Goal: Task Accomplishment & Management: Manage account settings

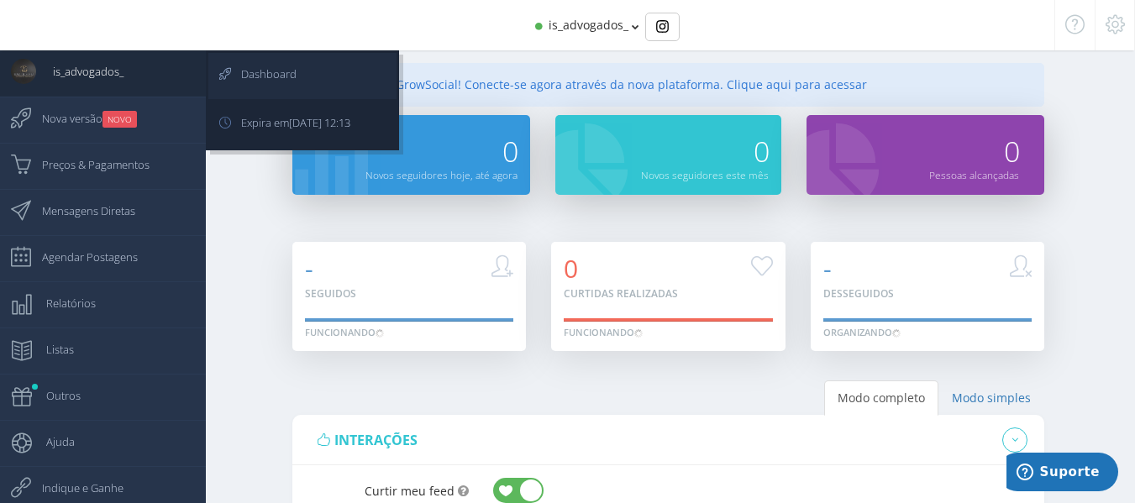
click at [234, 66] on span "Dashboard" at bounding box center [260, 74] width 72 height 42
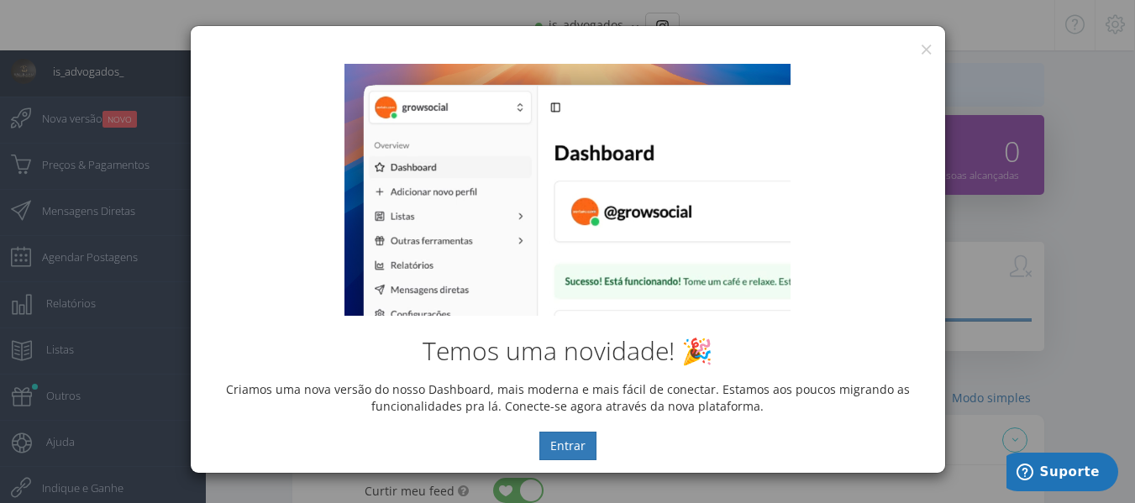
click at [922, 52] on div "Temos uma novidade! 🎉 Criamos uma nova versão do nosso Dashboard, mais moderna …" at bounding box center [568, 262] width 755 height 422
click at [929, 42] on button "×" at bounding box center [926, 49] width 13 height 23
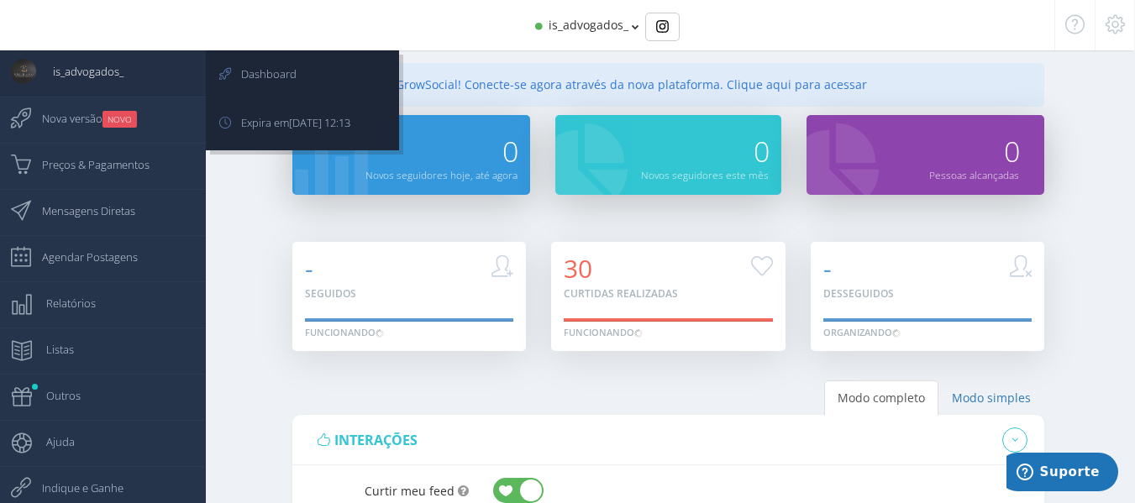
click at [81, 69] on span "is_advogados_" at bounding box center [79, 71] width 87 height 42
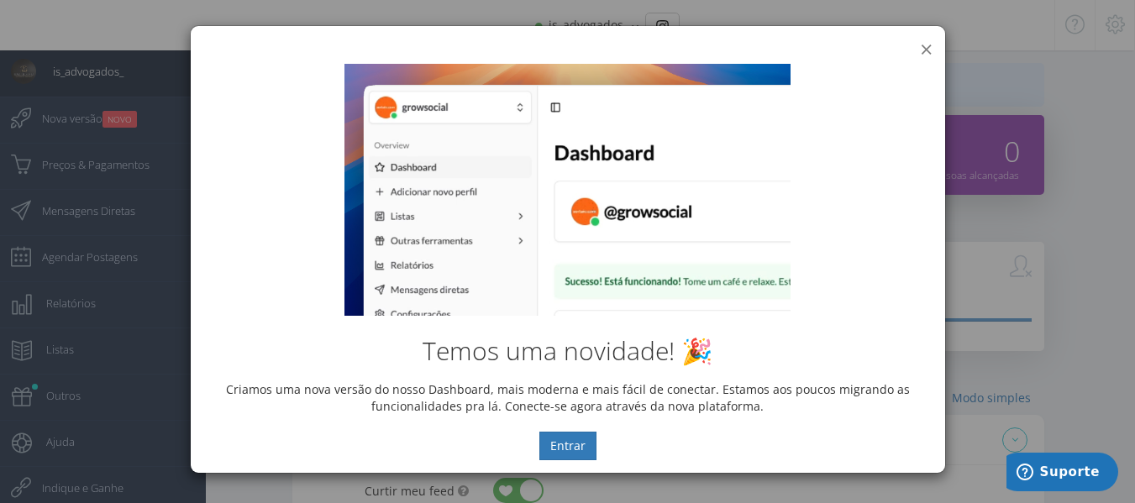
click at [932, 44] on button "×" at bounding box center [926, 49] width 13 height 23
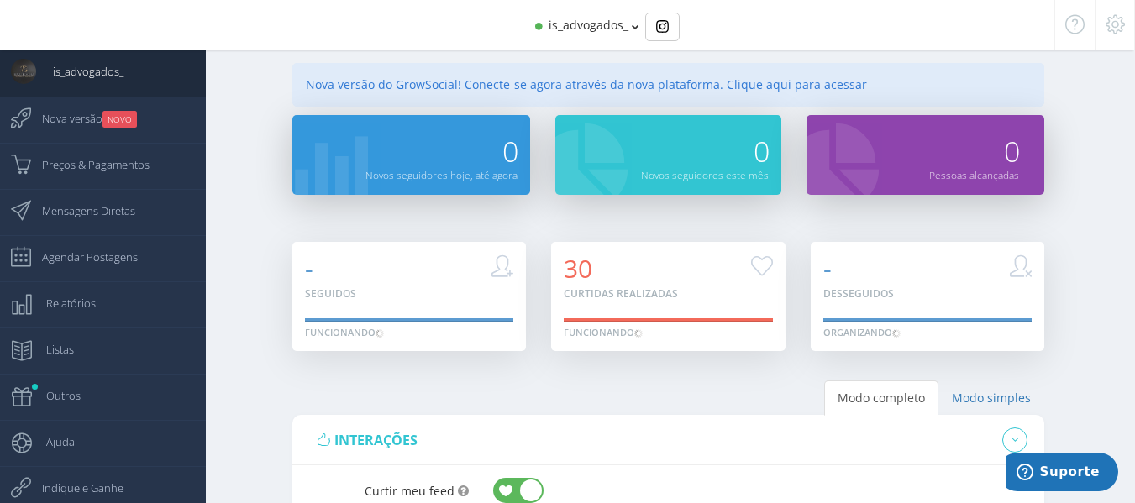
click at [592, 23] on span "is_advogados_" at bounding box center [589, 25] width 80 height 16
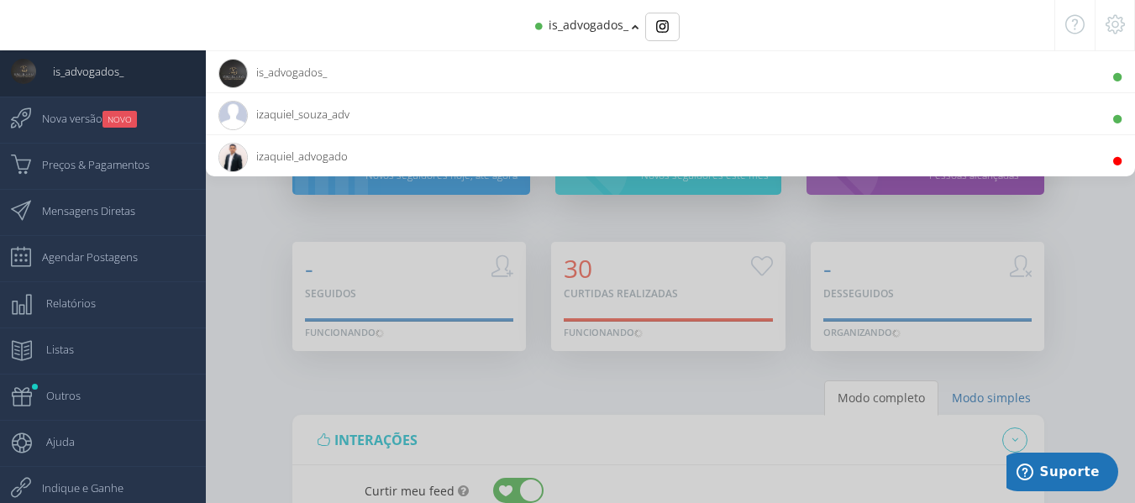
click at [314, 114] on span "izaquiel_souza_adv 470 Seguidores" at bounding box center [283, 114] width 131 height 42
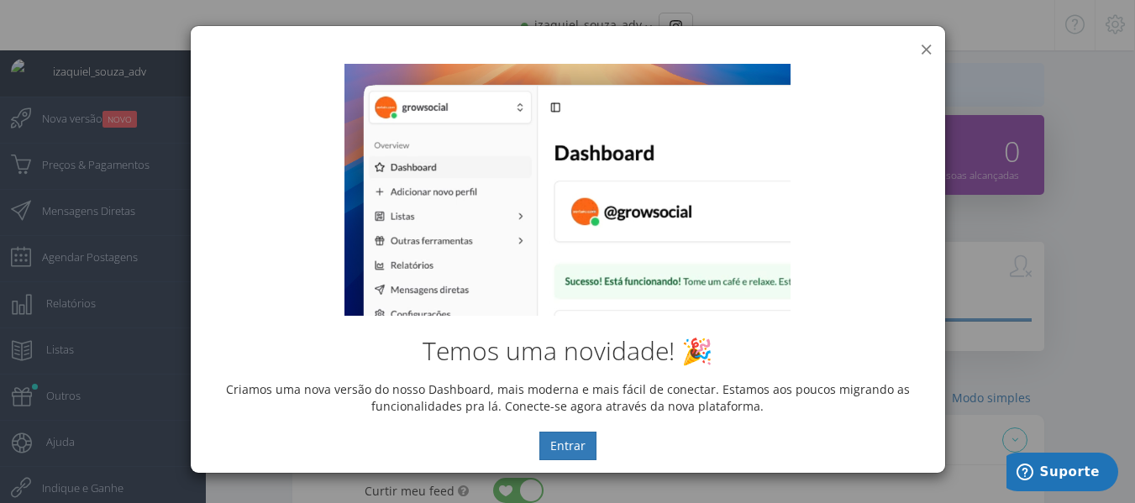
click at [932, 45] on button "×" at bounding box center [926, 49] width 13 height 23
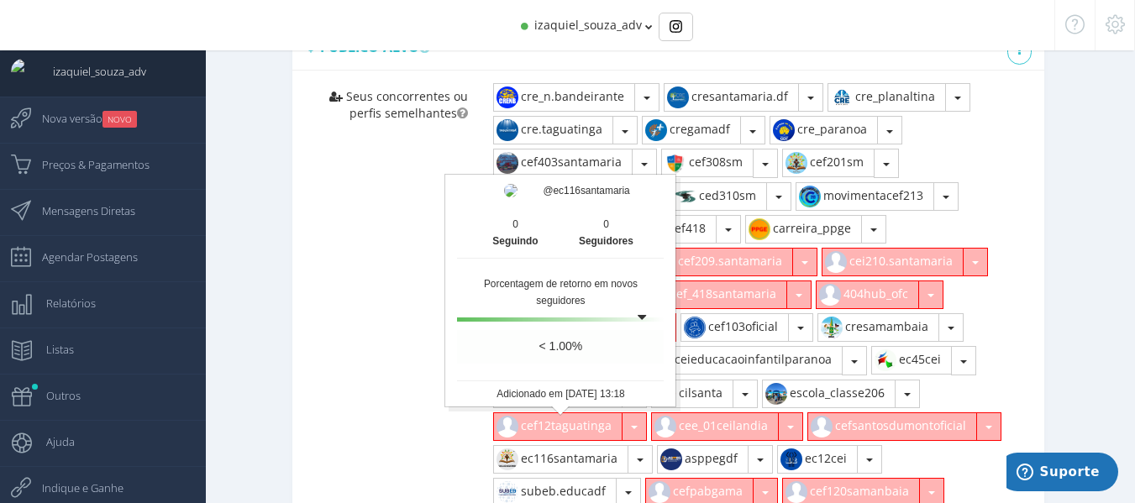
scroll to position [756, 0]
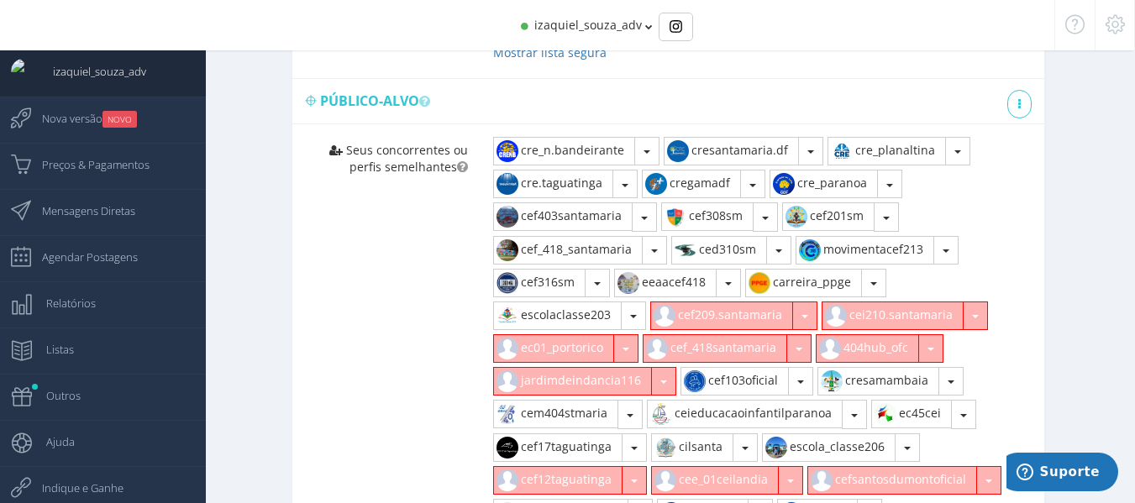
click at [808, 303] on button "button" at bounding box center [804, 316] width 25 height 29
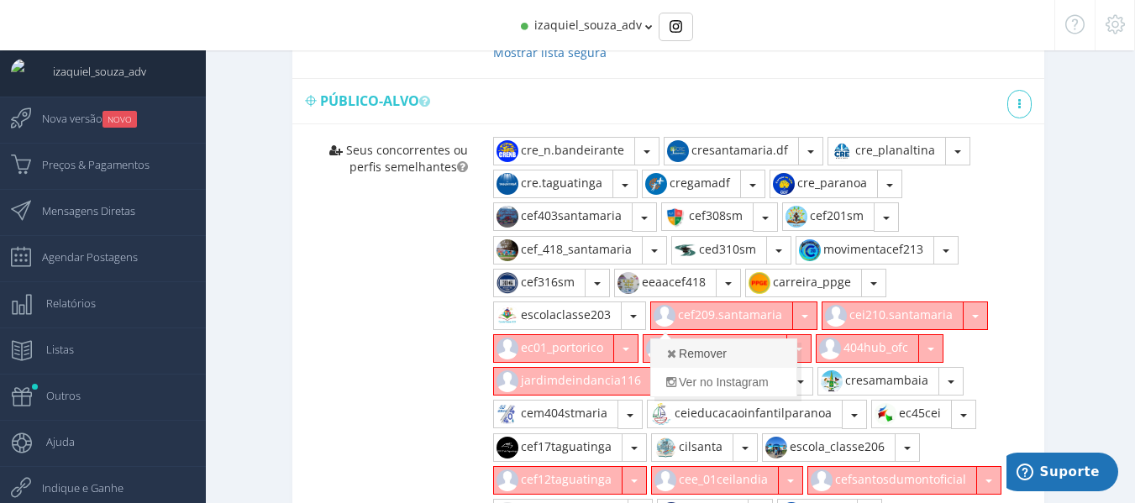
click at [726, 344] on link "Remover" at bounding box center [723, 353] width 145 height 29
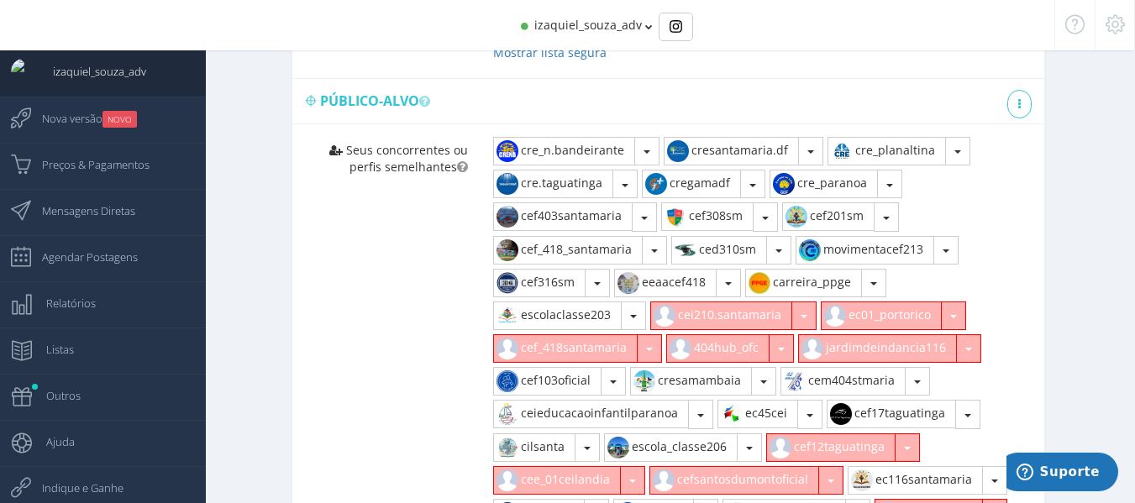
click at [804, 302] on button "button" at bounding box center [804, 316] width 25 height 29
click at [764, 349] on link "Remover" at bounding box center [723, 353] width 145 height 29
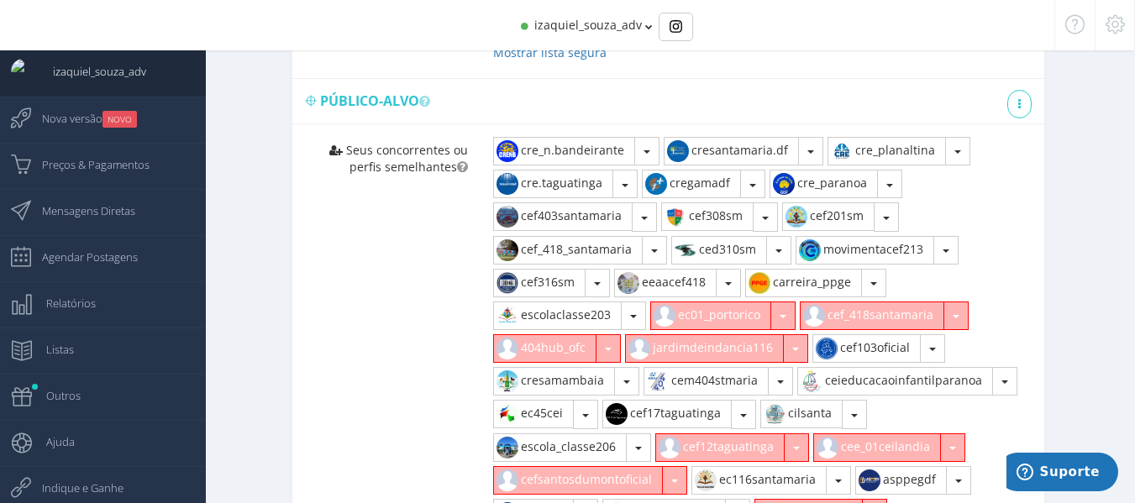
click at [789, 302] on button "button" at bounding box center [783, 316] width 25 height 29
click at [755, 342] on link "Remover" at bounding box center [723, 353] width 145 height 29
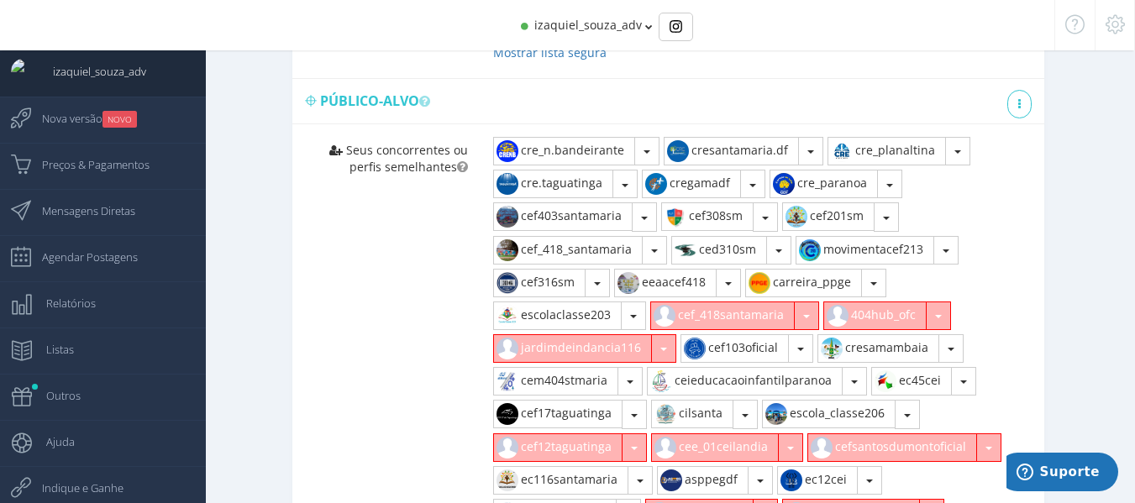
click at [803, 302] on button "button" at bounding box center [806, 316] width 25 height 29
click at [731, 341] on link "Remover" at bounding box center [723, 353] width 145 height 29
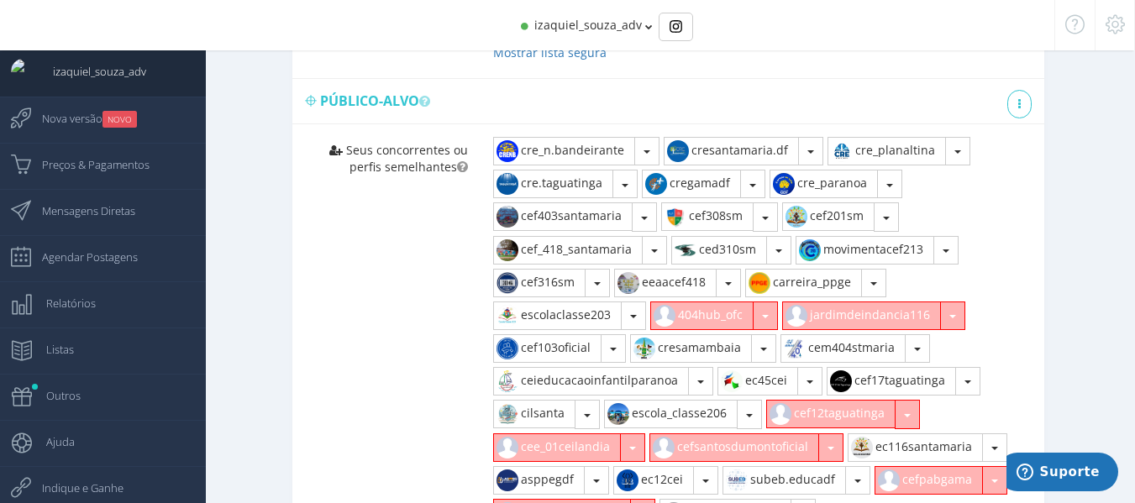
click at [771, 302] on button "button" at bounding box center [765, 316] width 25 height 29
click at [758, 339] on link "Remover" at bounding box center [723, 353] width 145 height 29
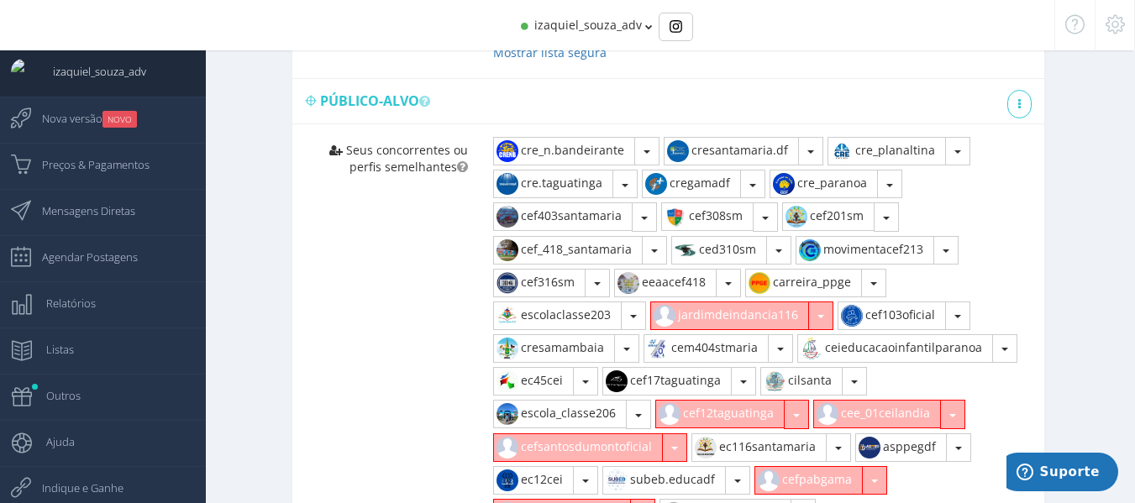
click at [819, 315] on span "button" at bounding box center [821, 316] width 7 height 3
click at [731, 339] on link "Remover" at bounding box center [723, 353] width 145 height 29
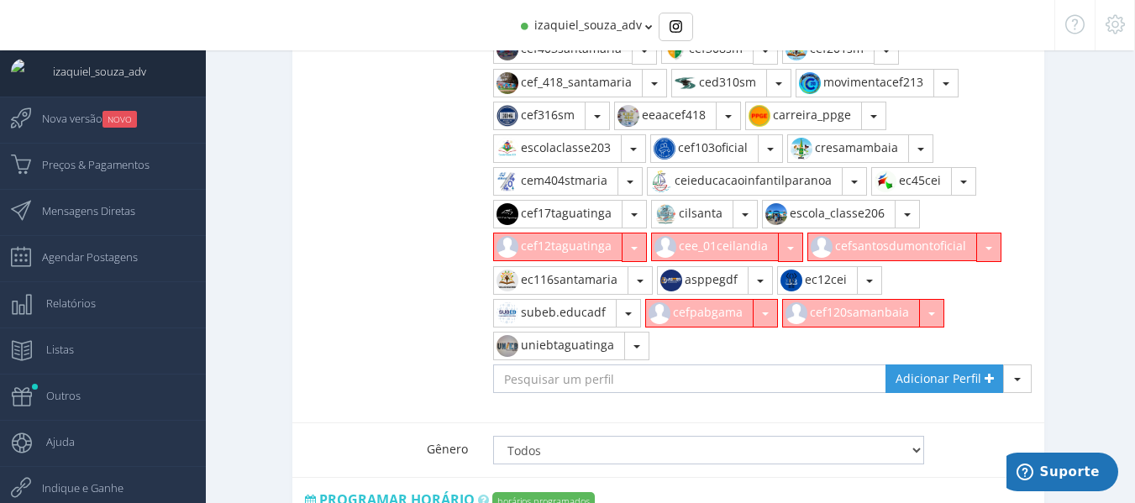
scroll to position [924, 0]
click at [629, 232] on button "button" at bounding box center [634, 246] width 25 height 29
click at [618, 273] on link "Remover" at bounding box center [566, 285] width 145 height 29
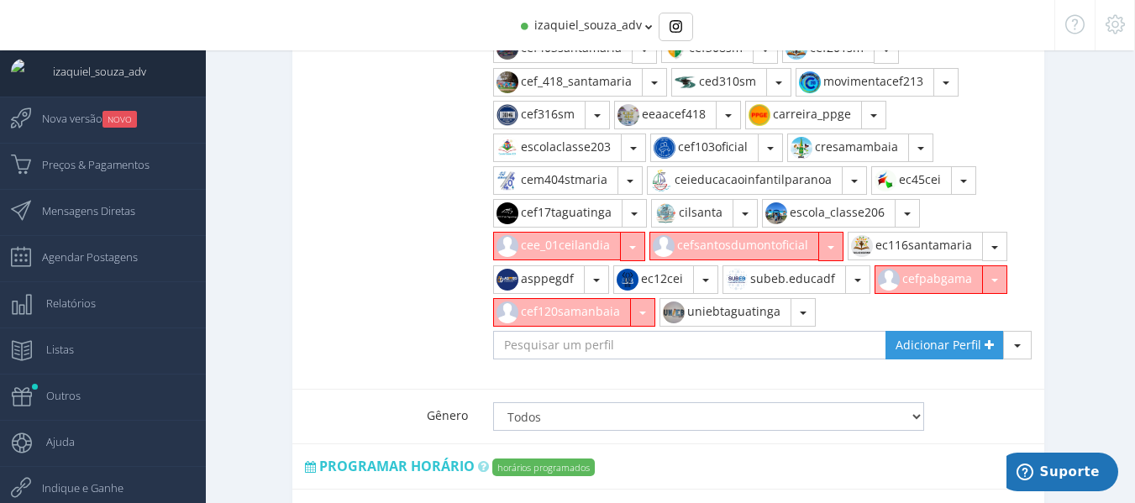
click at [630, 232] on button "button" at bounding box center [632, 246] width 25 height 29
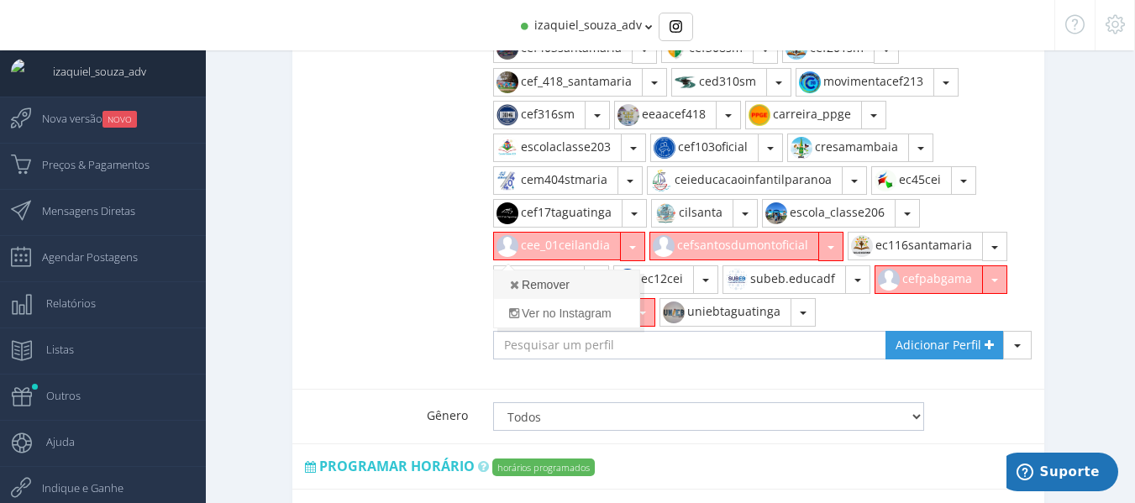
click at [613, 272] on link "Remover" at bounding box center [566, 285] width 145 height 29
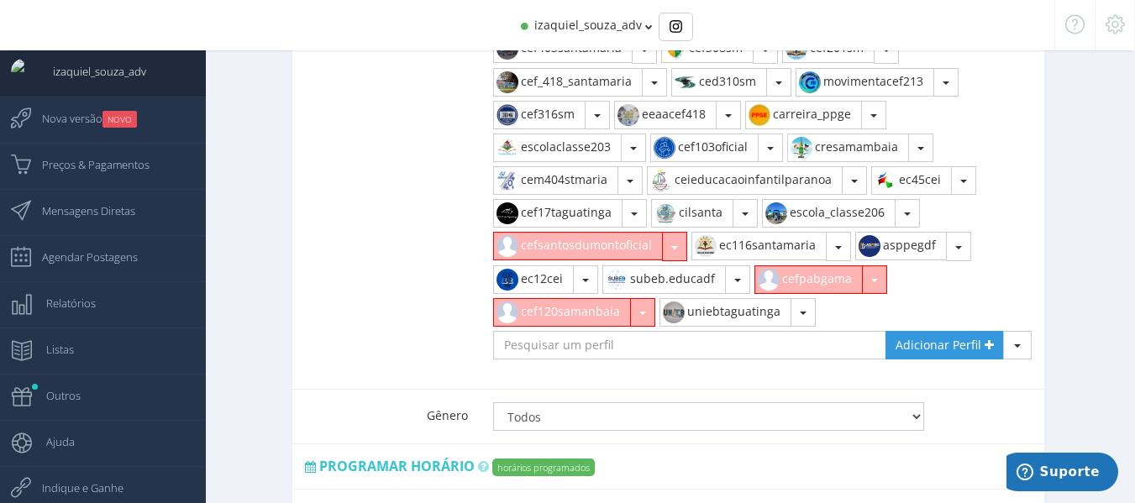
click at [682, 236] on button "button" at bounding box center [674, 246] width 25 height 29
click at [612, 273] on link "Remover" at bounding box center [566, 285] width 145 height 29
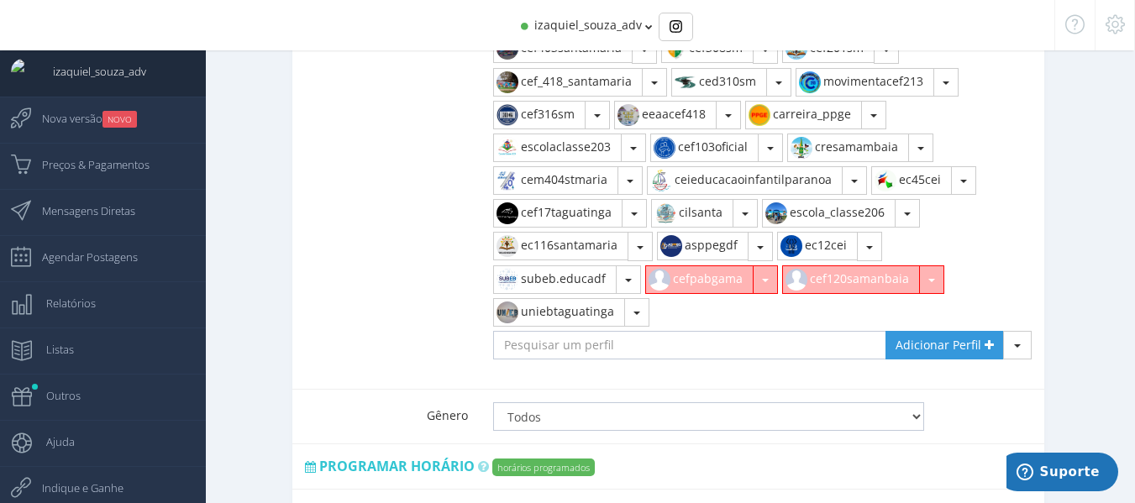
click at [759, 267] on button "button" at bounding box center [765, 280] width 25 height 29
click at [744, 303] on link "Remover" at bounding box center [718, 317] width 145 height 29
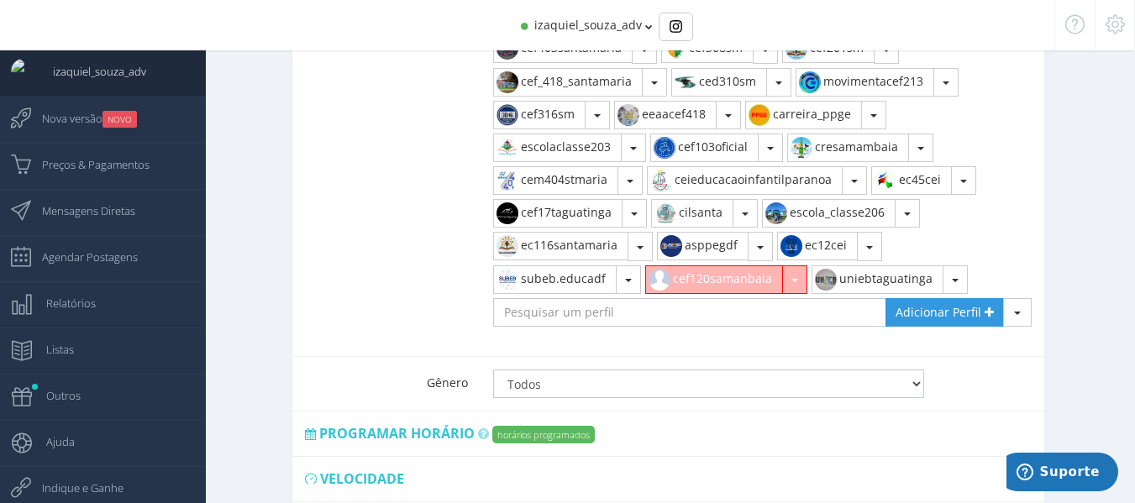
click at [798, 271] on button "button" at bounding box center [794, 280] width 25 height 29
click at [766, 303] on link "Remover" at bounding box center [718, 317] width 145 height 29
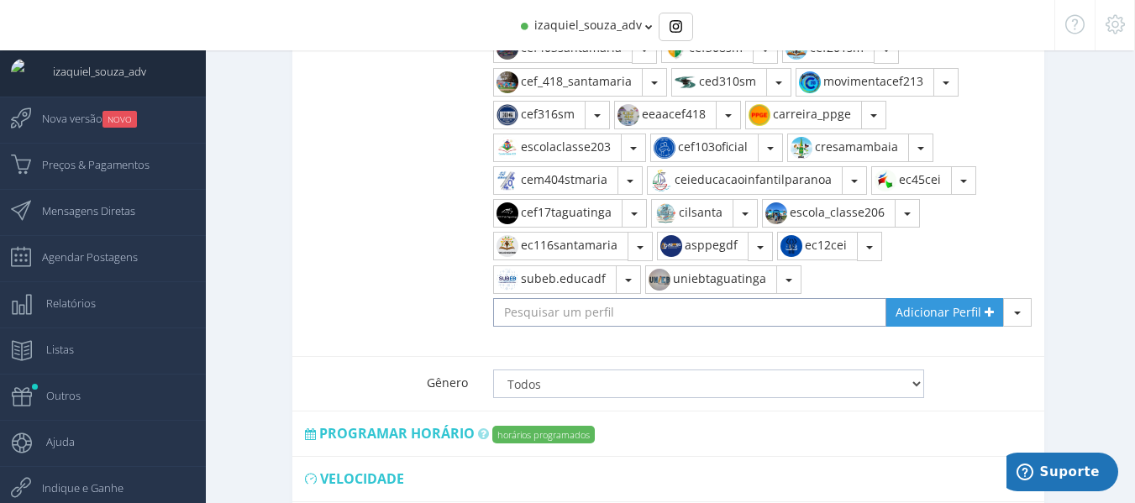
click at [763, 298] on input "text" at bounding box center [690, 312] width 394 height 29
type input "cresamambaia"
click at [934, 304] on span "Adicionar Perfil" at bounding box center [939, 312] width 86 height 16
click at [626, 298] on input "text" at bounding box center [690, 312] width 394 height 29
type input "cre_n.bandeirante"
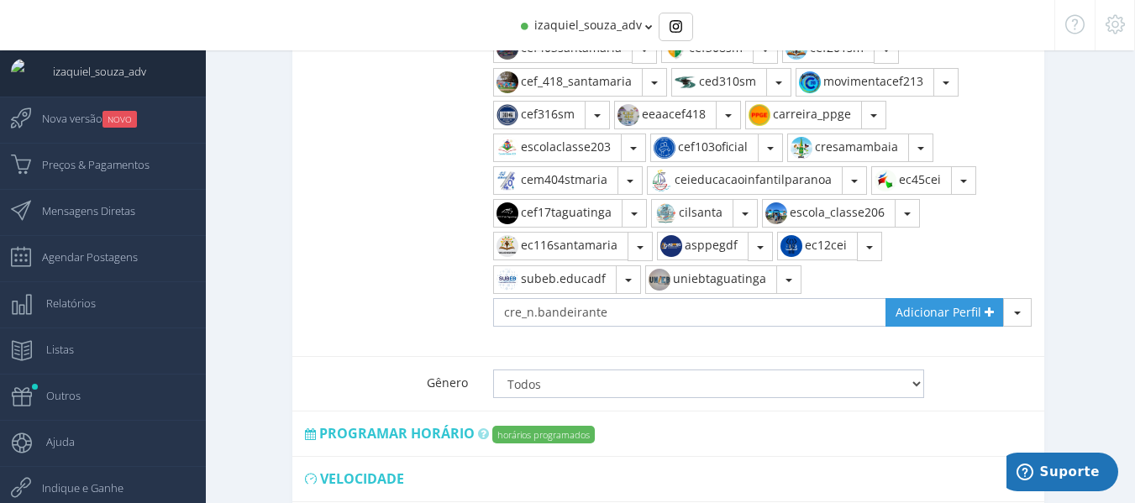
click at [940, 317] on div "cre_n.bandeirante Remover Ver no Instagram cresantamaria.df Remover Ver no Inst…" at bounding box center [763, 156] width 565 height 400
click at [939, 305] on link "Adicionar Perfil" at bounding box center [945, 312] width 118 height 29
click at [614, 298] on input "text" at bounding box center [690, 312] width 394 height 29
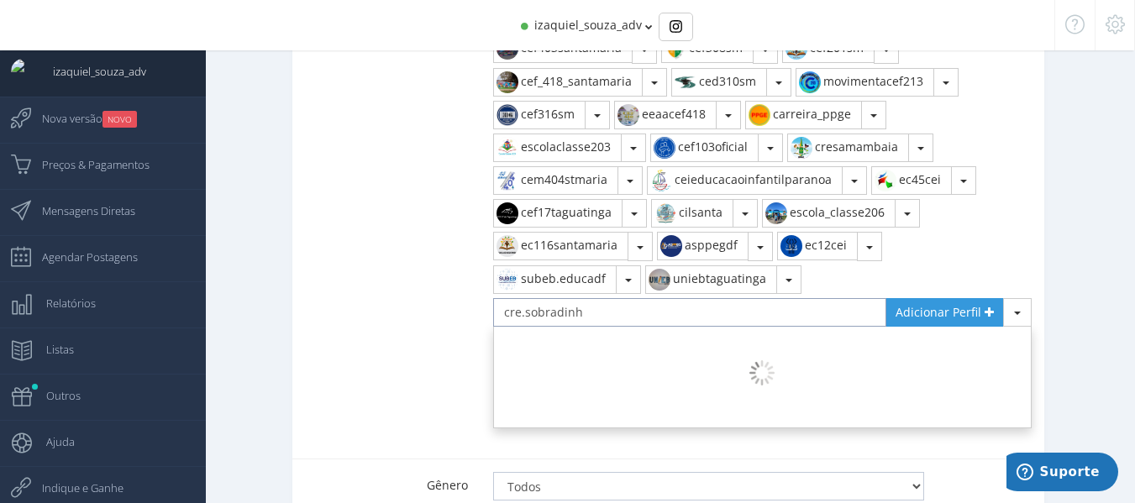
type input "cre.sobradinho"
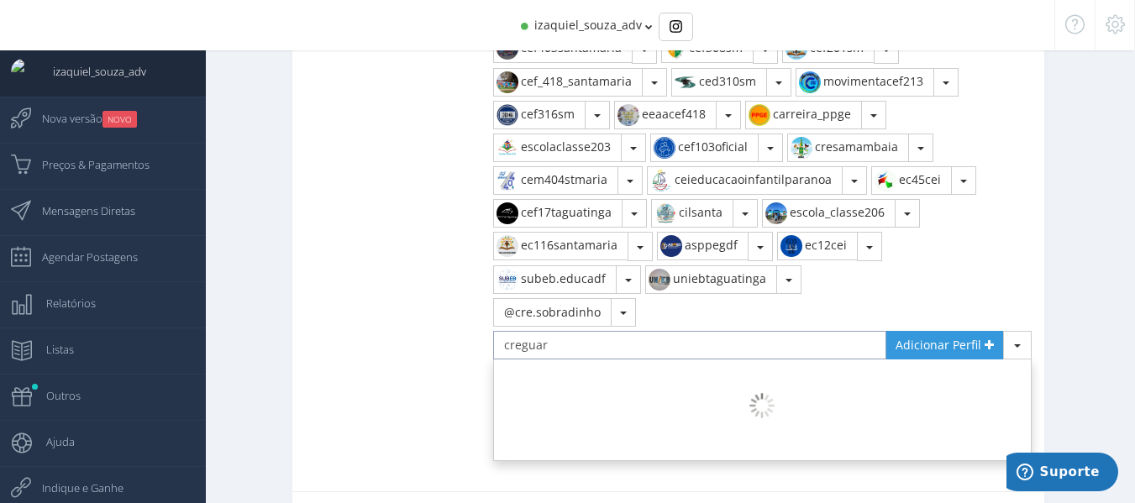
type input "creguara"
type input "creceilandia"
type input "cre_paranoaitapoa"
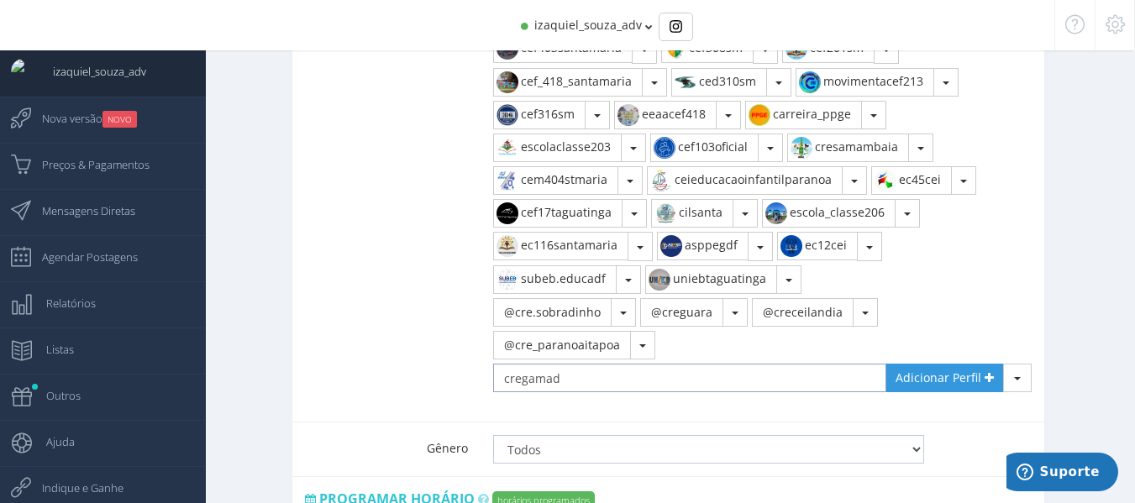
type input "cregamadf"
type input "]"
click at [715, 331] on button "button" at bounding box center [708, 345] width 25 height 29
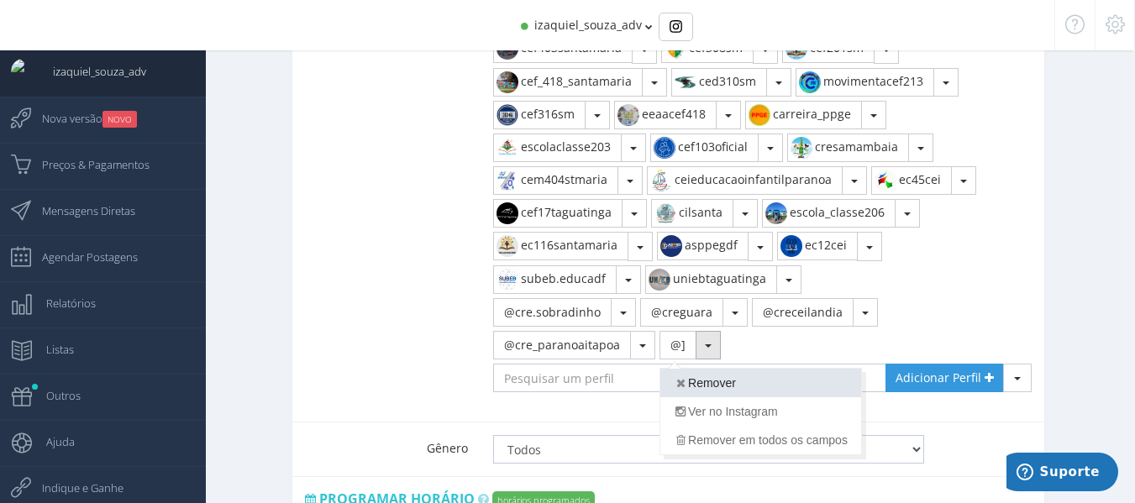
click at [719, 369] on link "Remover" at bounding box center [761, 383] width 201 height 29
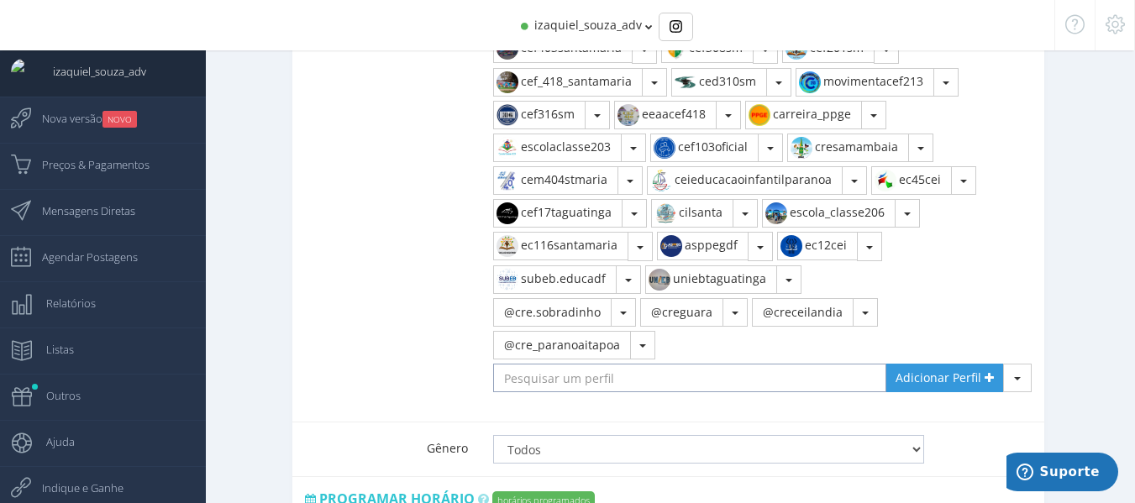
click at [658, 367] on input "text" at bounding box center [690, 378] width 394 height 29
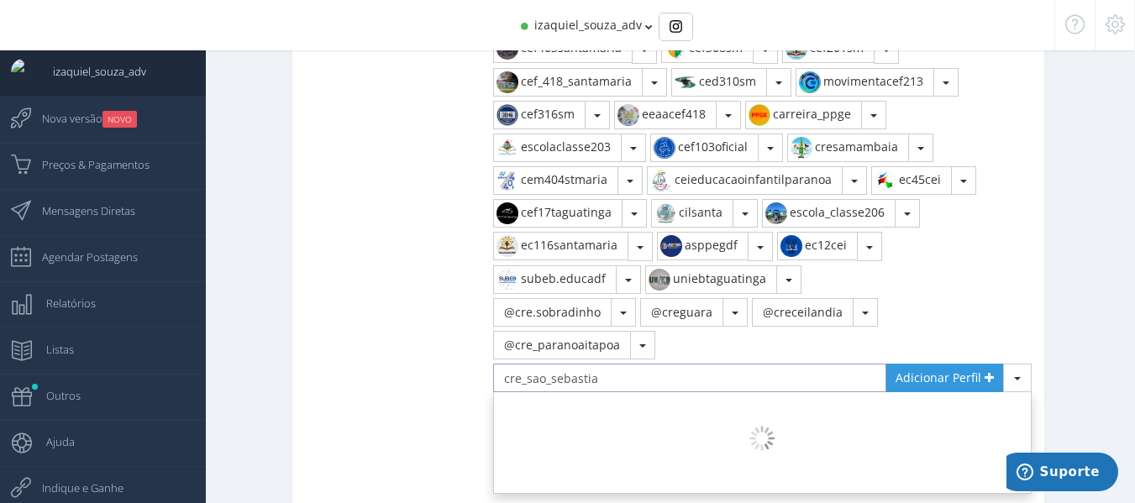
type input "cre_sao_sebastiao"
type input "cregamadf"
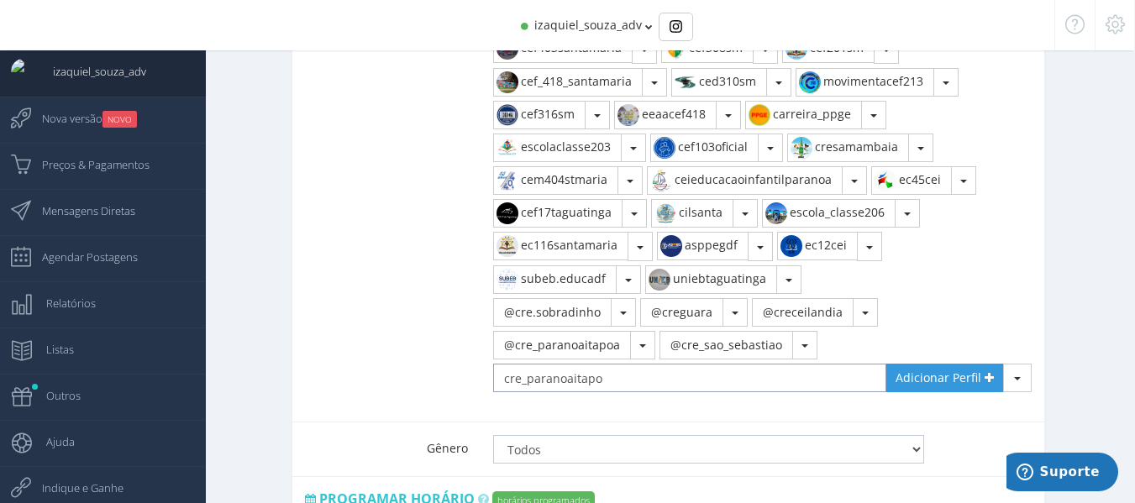
type input "cre_paranoaitapoa"
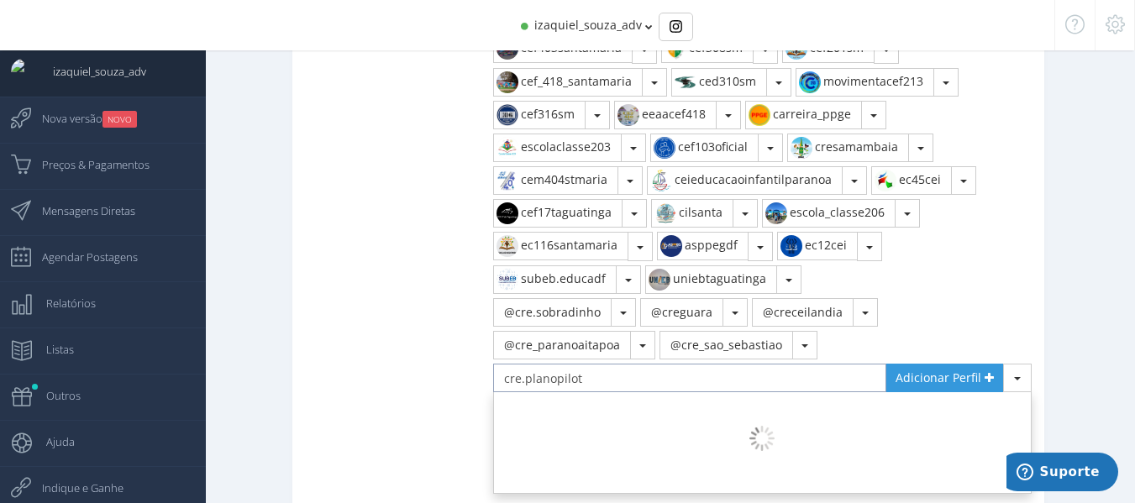
type input "cre.planopiloto"
type input "cre_planaltina"
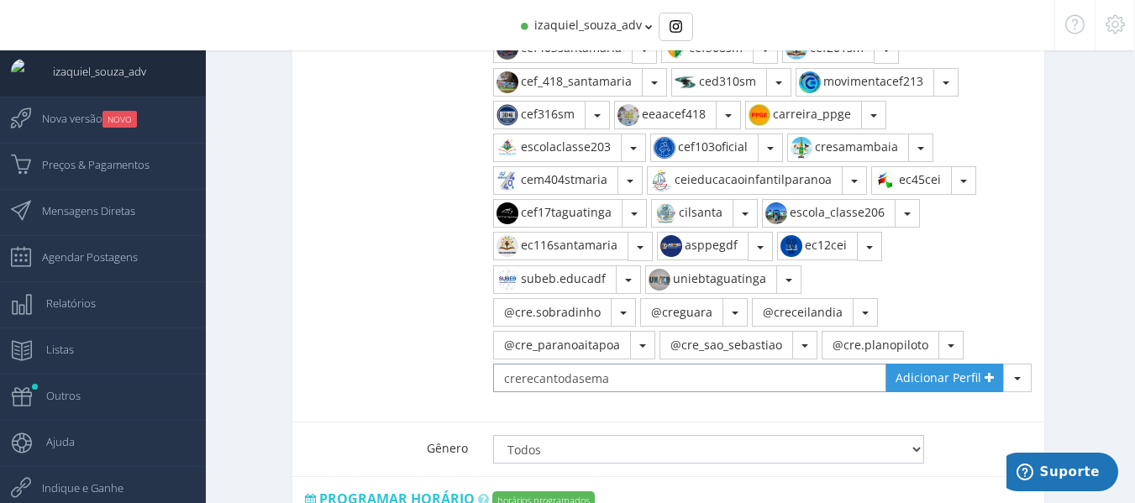
type input "crerecantodasemas"
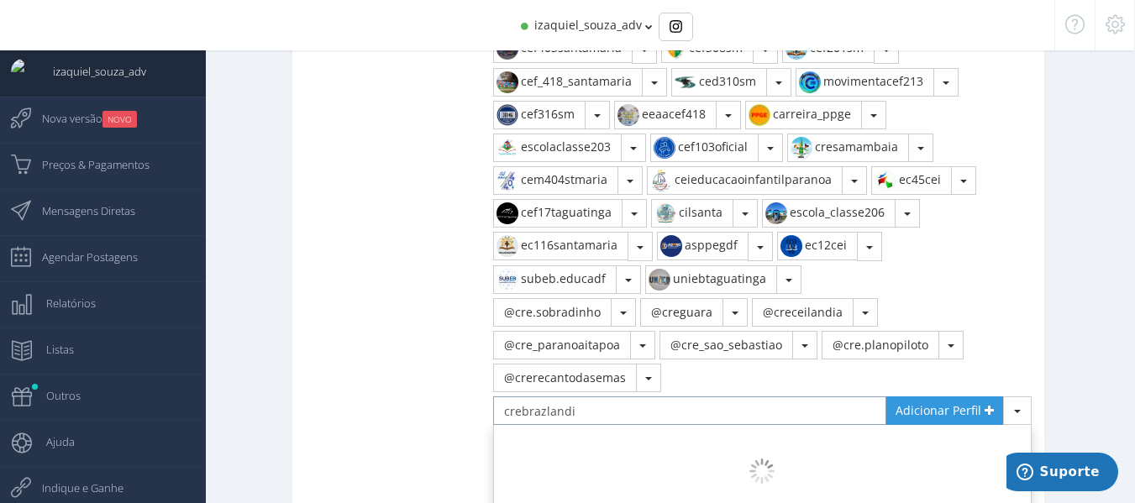
type input "crebrazlandia"
type input "cre_paranoa"
type input "s"
type input "unieb_planopiloto"
type input "cre.planaltina"
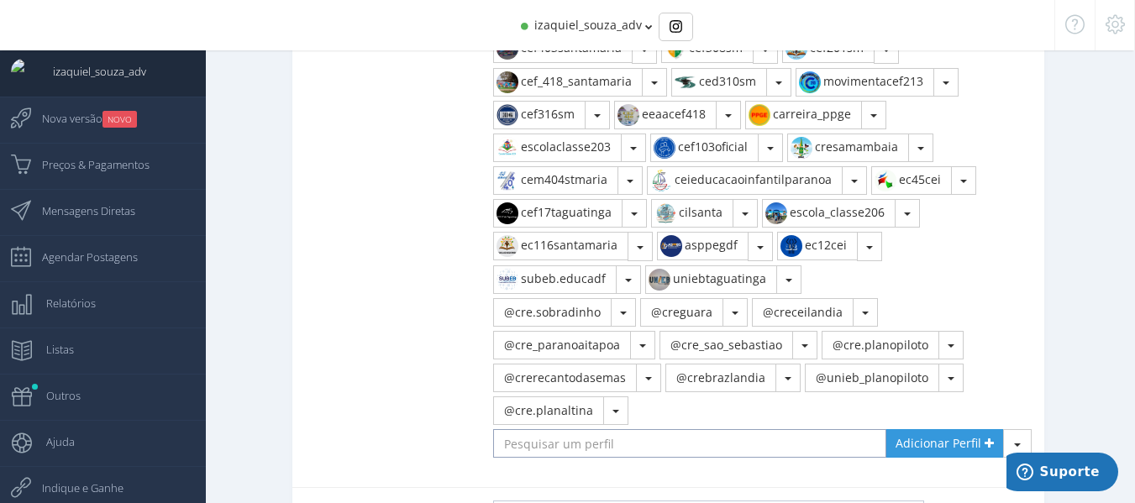
click at [642, 429] on input "text" at bounding box center [690, 443] width 394 height 29
type input "creaguaslindas"
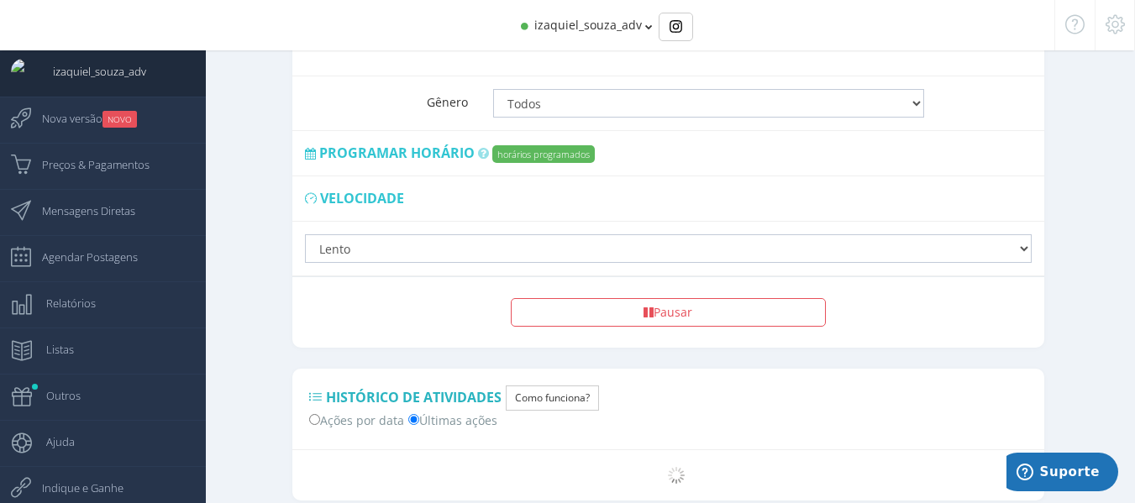
scroll to position [1388, 0]
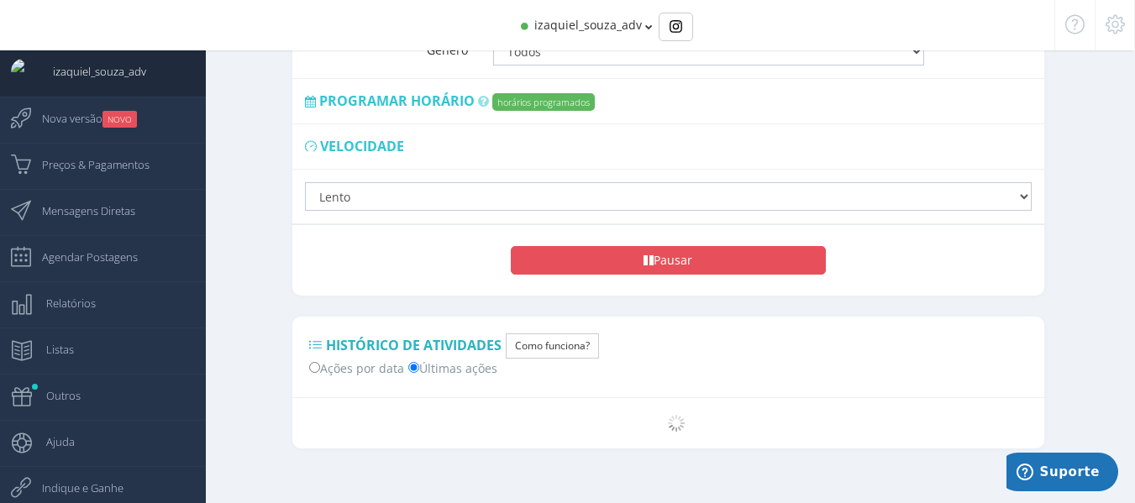
click at [738, 246] on button "Pausar" at bounding box center [668, 260] width 315 height 29
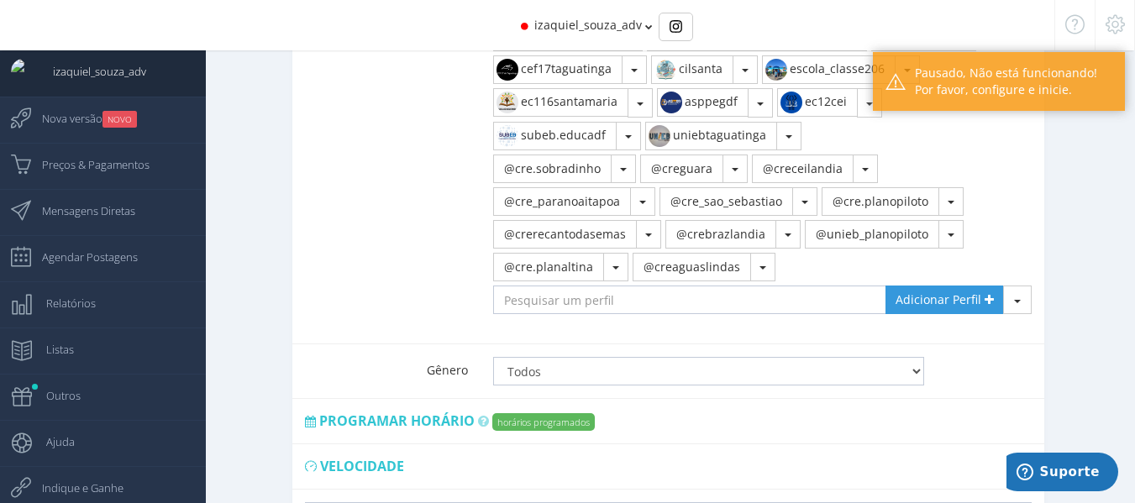
scroll to position [1067, 0]
click at [634, 292] on input "text" at bounding box center [690, 301] width 394 height 29
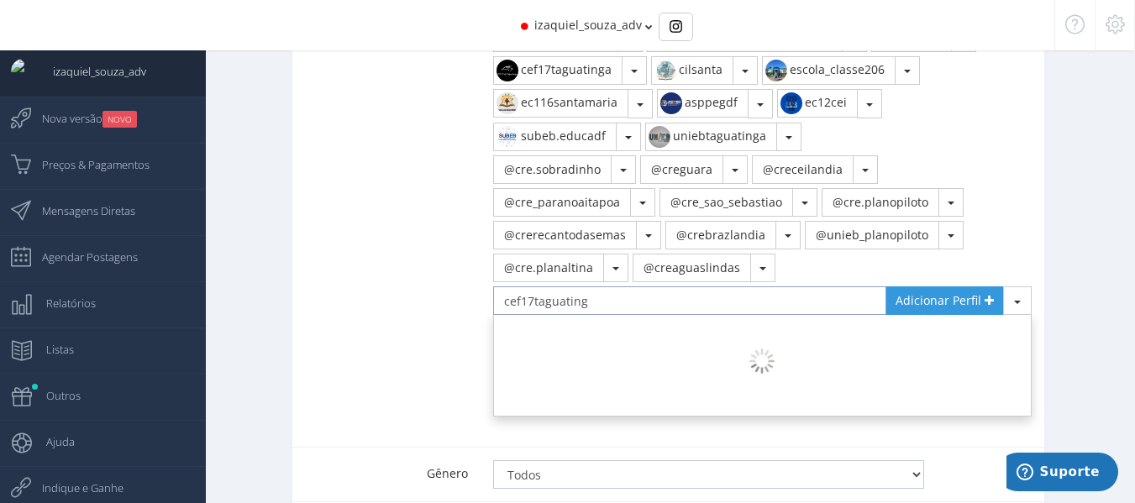
type input "cef17taguatinga"
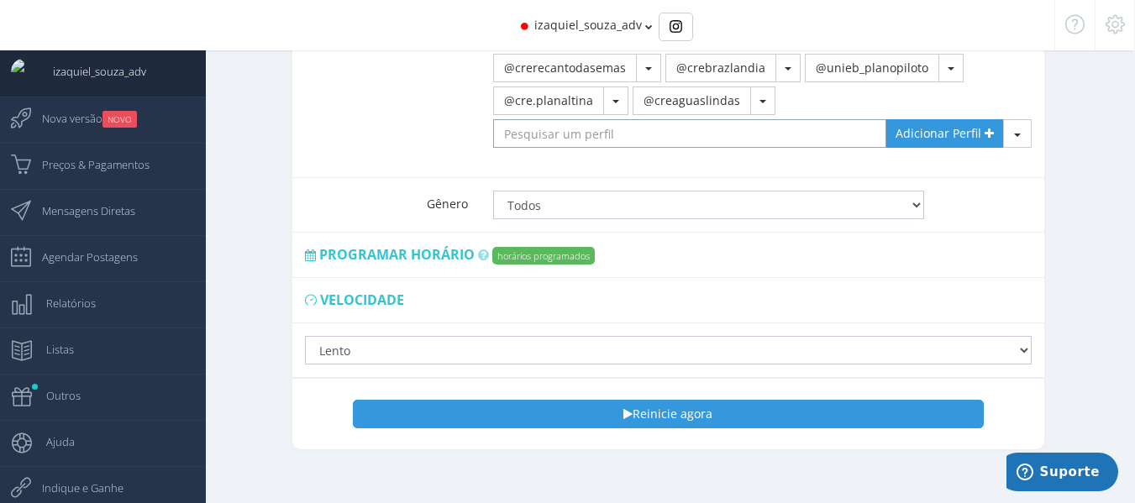
scroll to position [1235, 0]
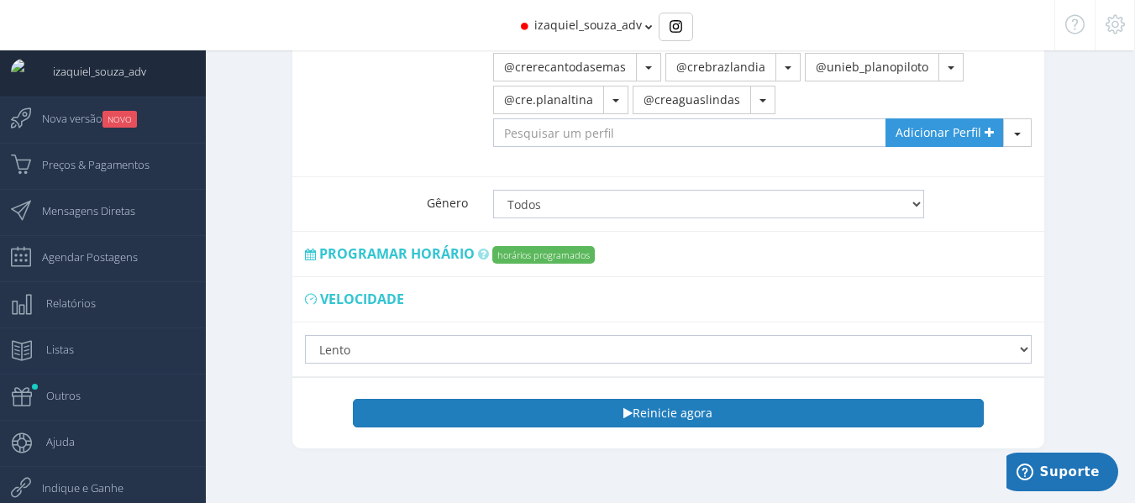
click at [653, 402] on button "Reinicie agora" at bounding box center [668, 413] width 630 height 29
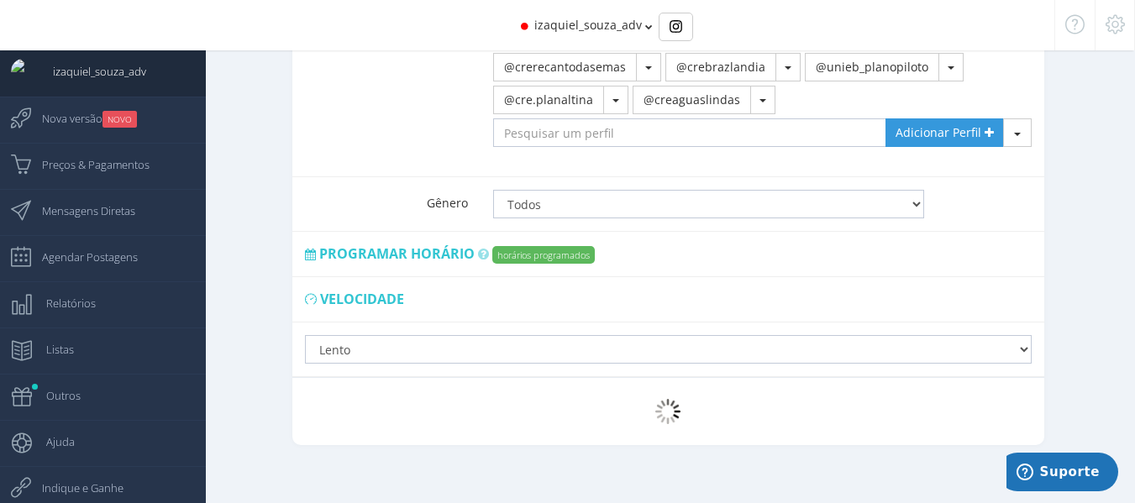
scroll to position [1232, 0]
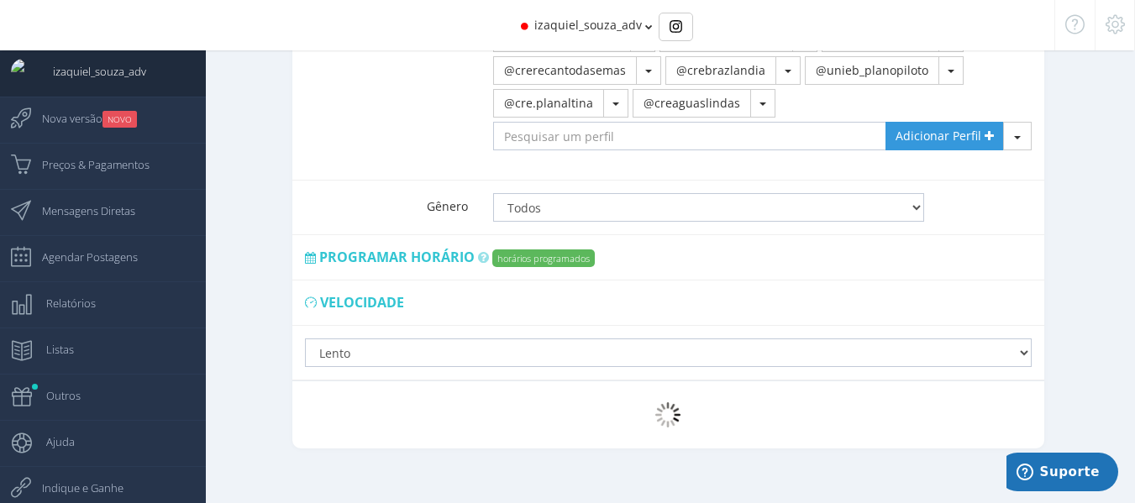
click at [615, 30] on span "izaquiel_souza_adv" at bounding box center [588, 25] width 108 height 16
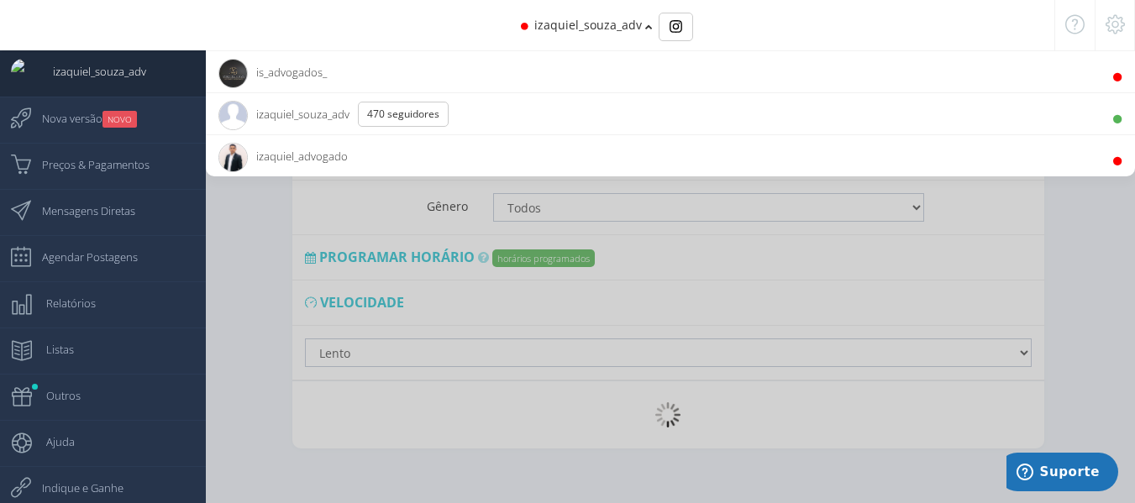
click at [287, 71] on span "is_advogados_" at bounding box center [272, 72] width 108 height 42
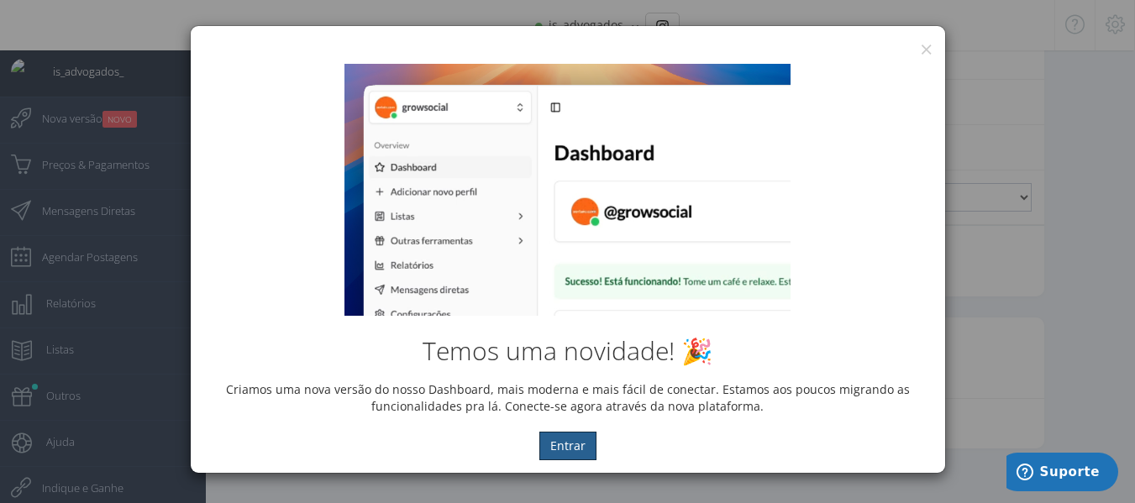
scroll to position [1091, 0]
click at [926, 43] on button "×" at bounding box center [926, 49] width 13 height 23
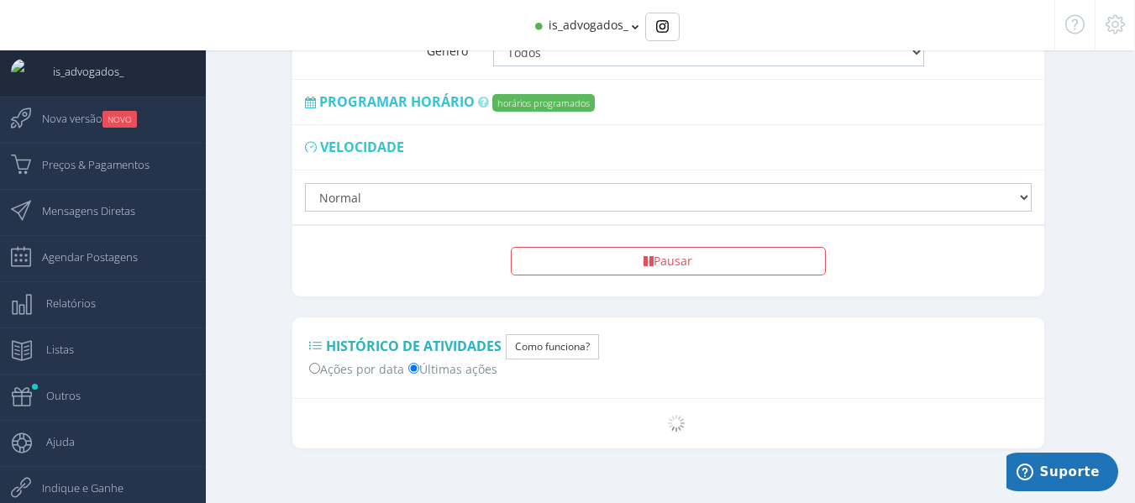
scroll to position [1092, 0]
click at [66, 121] on span "Nova versão NOVO" at bounding box center [81, 118] width 112 height 42
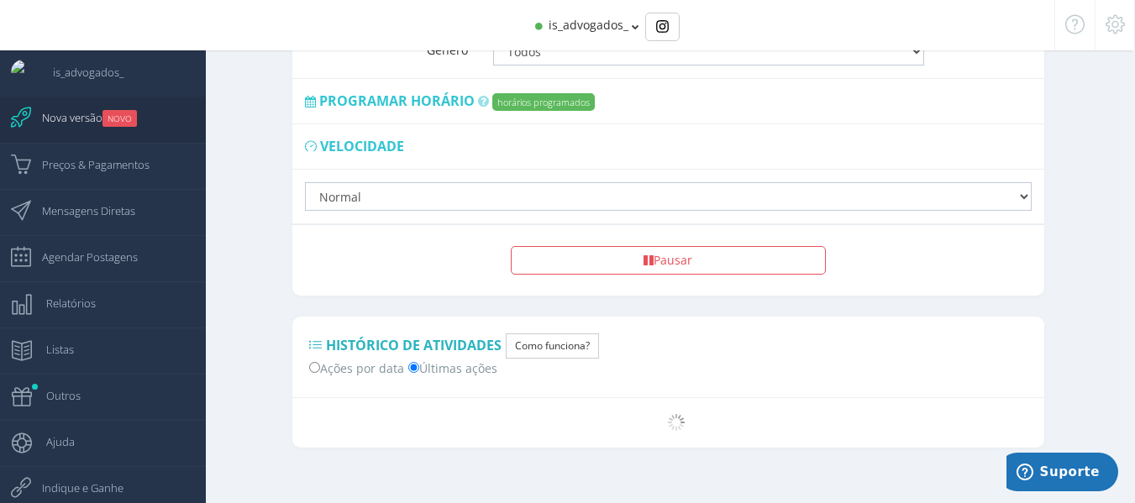
scroll to position [1058, 0]
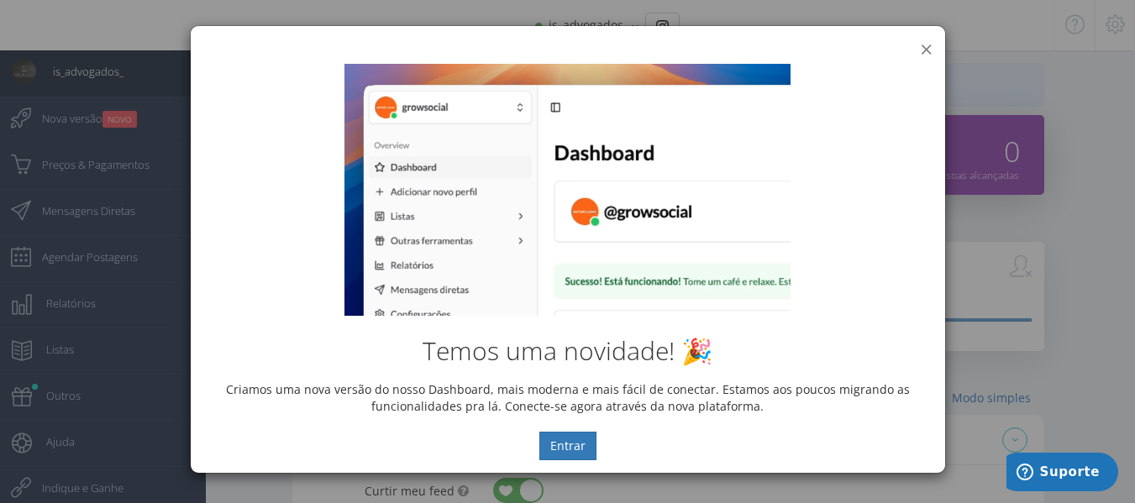
click at [929, 46] on button "×" at bounding box center [926, 49] width 13 height 23
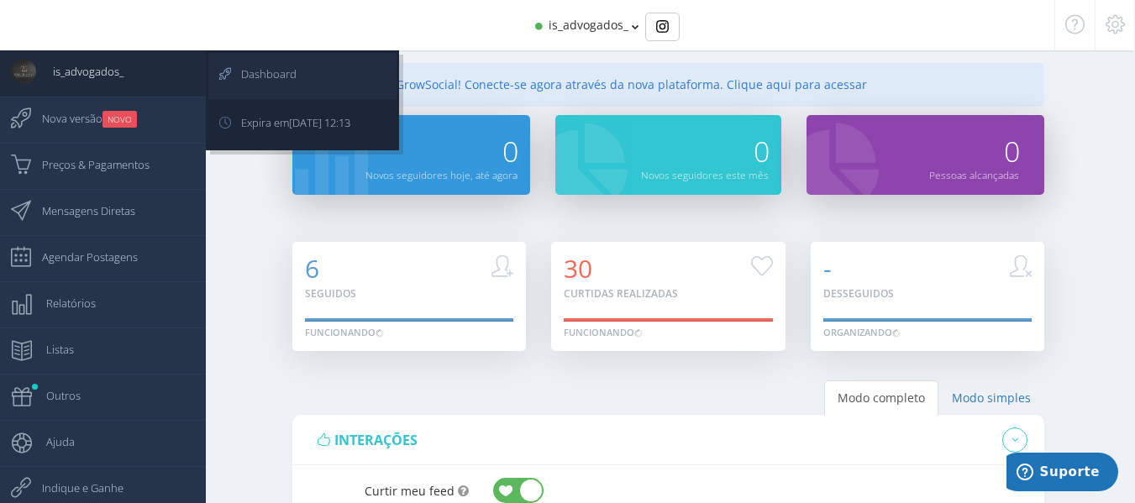
click at [224, 80] on icon at bounding box center [215, 74] width 15 height 42
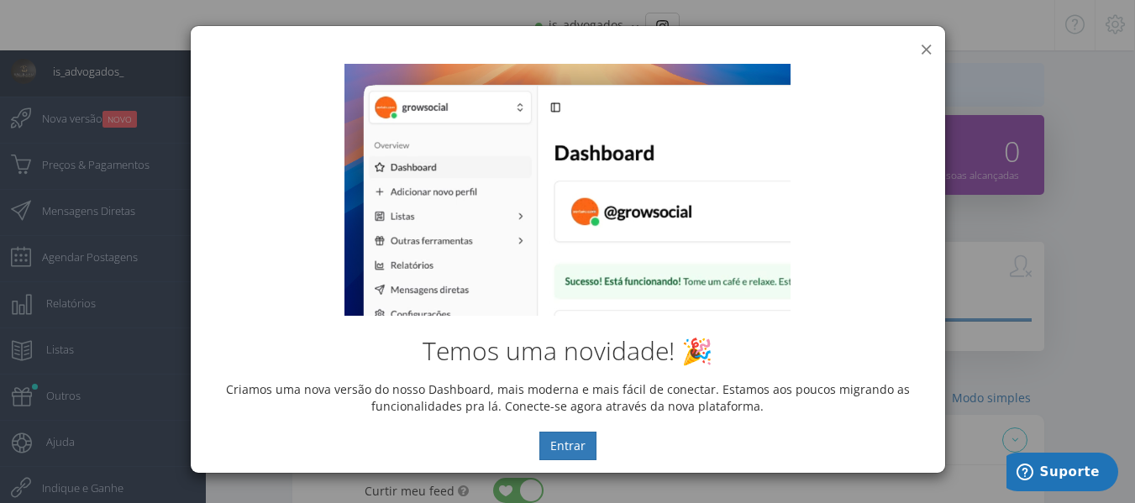
click at [926, 50] on div "× IG Grow Social Temos uma novidade! 🎉 Criamos uma nova versão do nosso Dashboa…" at bounding box center [568, 249] width 756 height 449
click at [934, 50] on div "× IG Grow Social" at bounding box center [568, 38] width 755 height 25
drag, startPoint x: 925, startPoint y: 50, endPoint x: 878, endPoint y: 54, distance: 47.2
click at [924, 50] on button "×" at bounding box center [926, 49] width 13 height 23
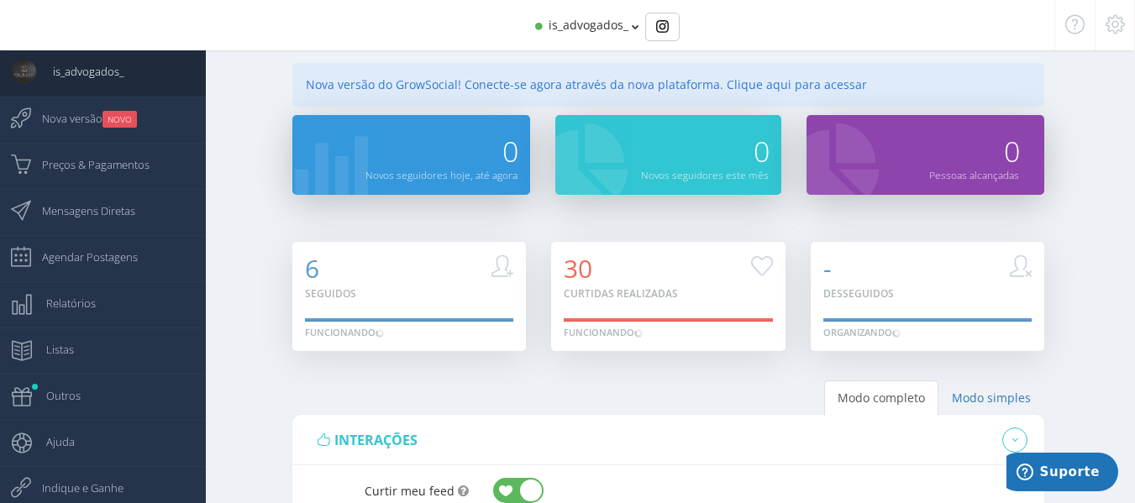
click at [627, 23] on span "is_advogados_" at bounding box center [589, 25] width 80 height 16
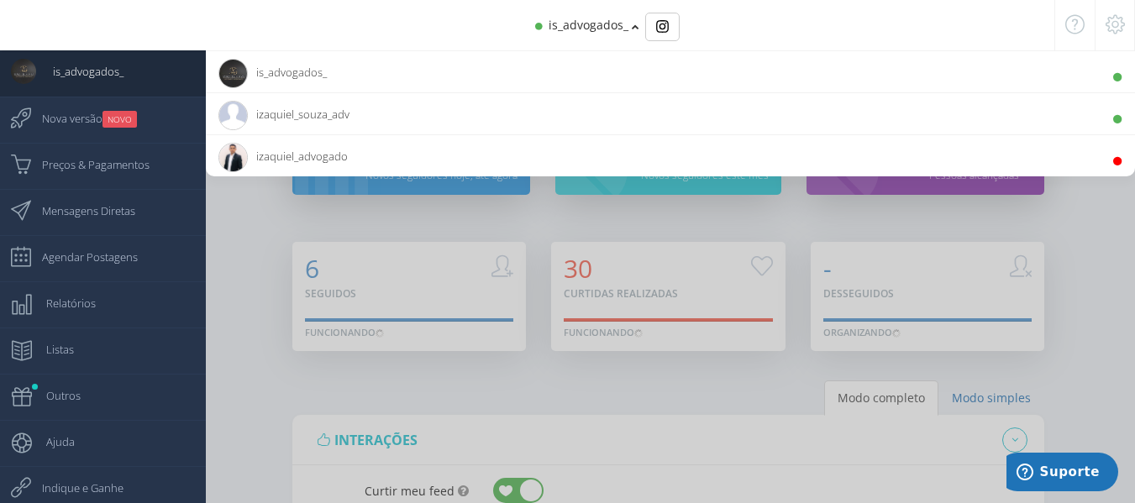
click at [291, 107] on span "izaquiel_souza_adv 470 Seguidores" at bounding box center [283, 114] width 131 height 42
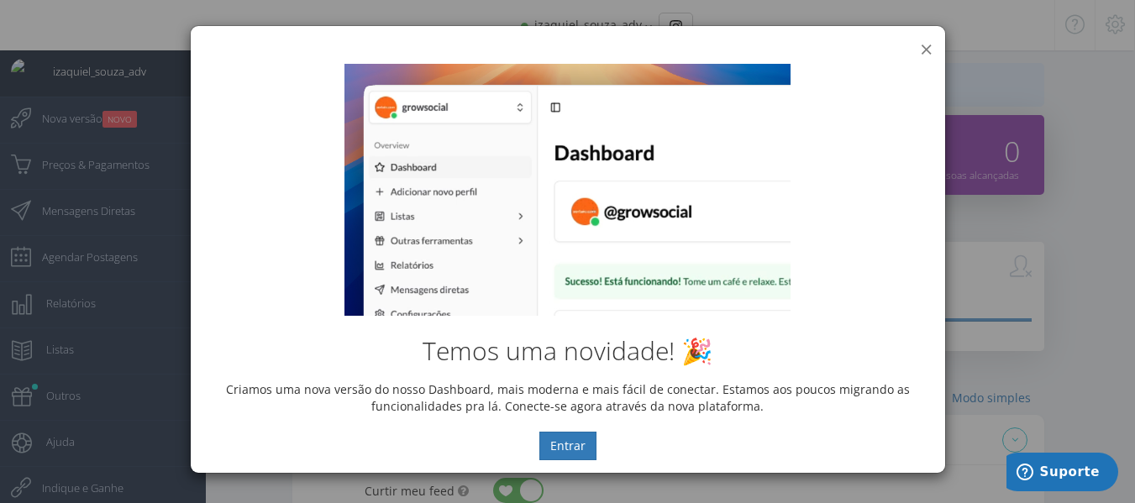
click at [925, 46] on button "×" at bounding box center [926, 49] width 13 height 23
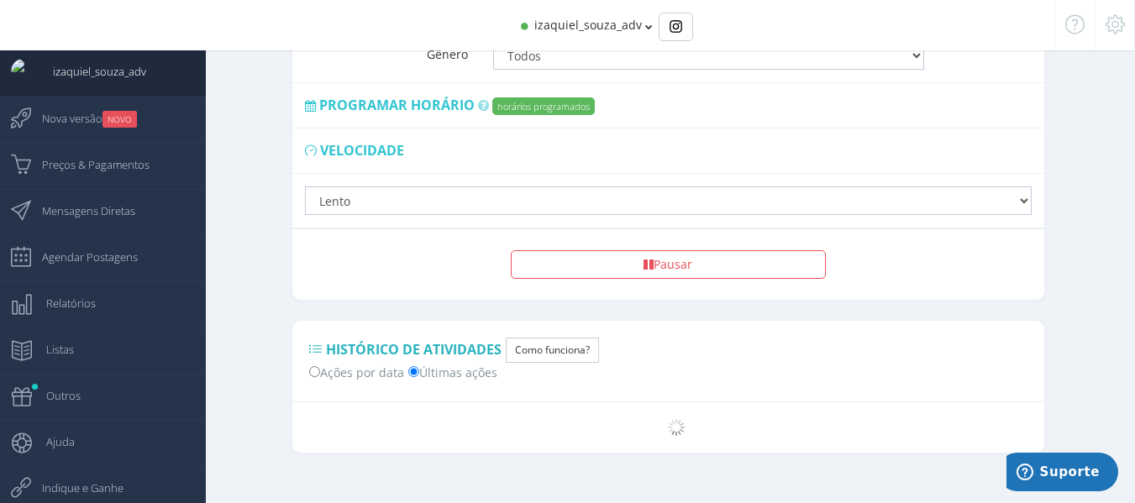
scroll to position [1388, 0]
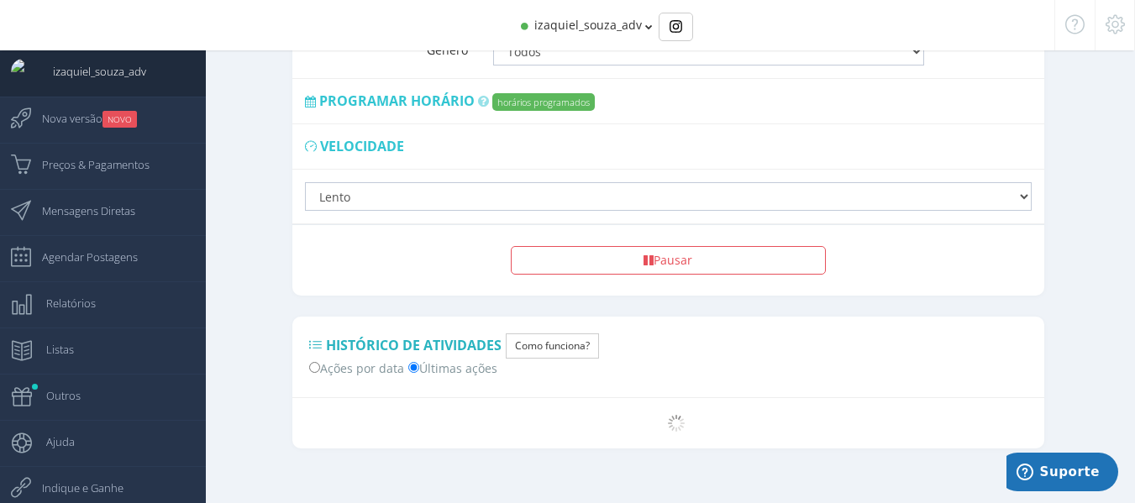
click at [369, 359] on label "Ações por data" at bounding box center [356, 368] width 95 height 18
click at [320, 362] on input "Ações por data" at bounding box center [314, 367] width 11 height 11
radio input "true"
click at [613, 24] on span "izaquiel_souza_adv" at bounding box center [588, 25] width 108 height 16
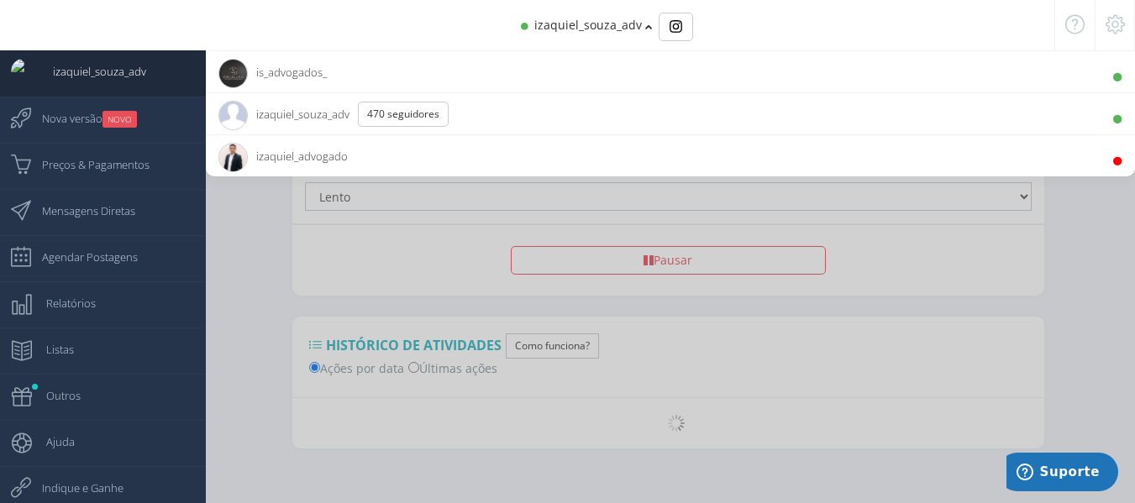
click at [265, 73] on span "is_advogados_" at bounding box center [272, 72] width 108 height 42
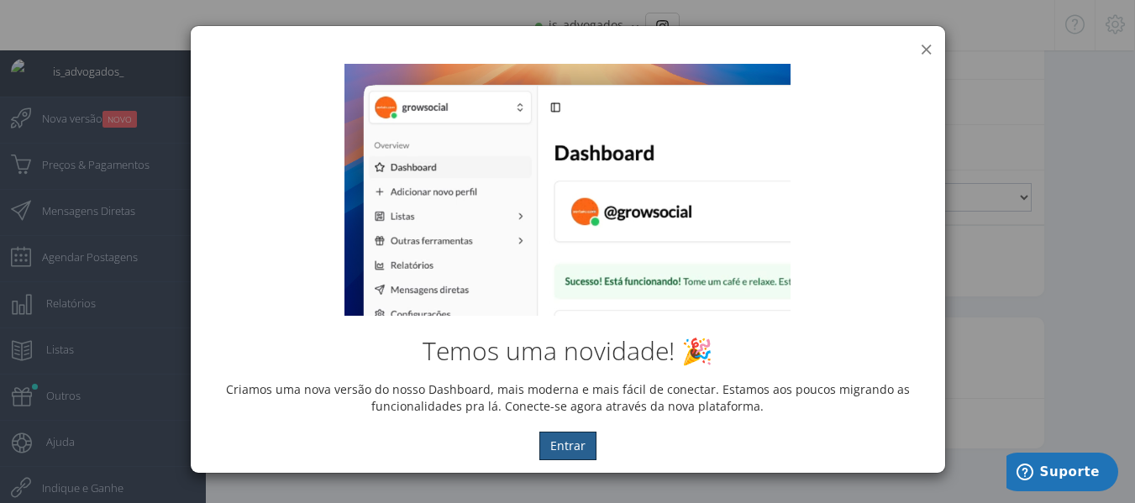
scroll to position [1058, 0]
drag, startPoint x: 928, startPoint y: 45, endPoint x: 917, endPoint y: 48, distance: 11.2
click at [927, 45] on button "×" at bounding box center [926, 49] width 13 height 23
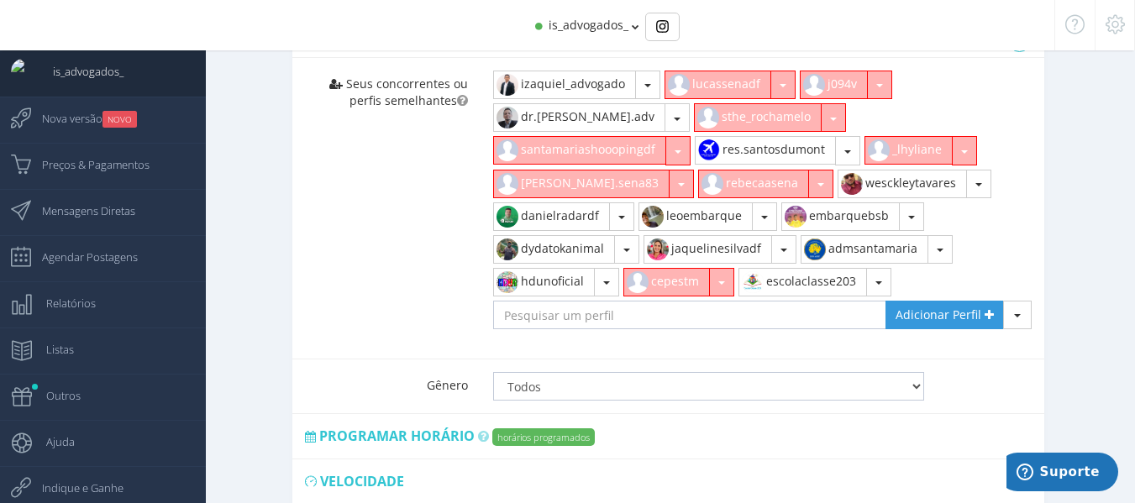
scroll to position [1092, 0]
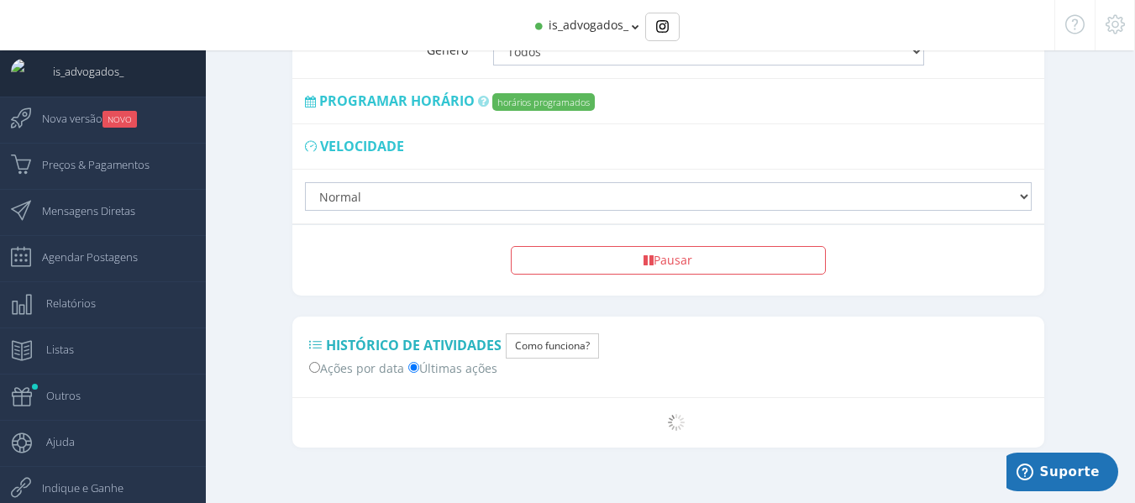
click at [370, 359] on label "Ações por data" at bounding box center [356, 368] width 95 height 18
click at [320, 362] on input "Ações por data" at bounding box center [314, 367] width 11 height 11
radio input "true"
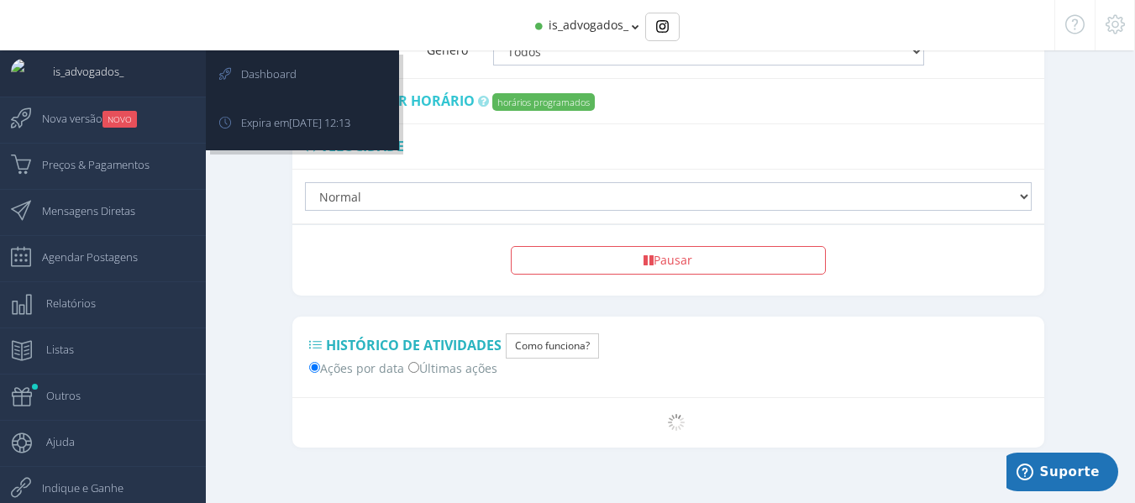
click at [114, 73] on span "is_advogados_" at bounding box center [79, 71] width 87 height 42
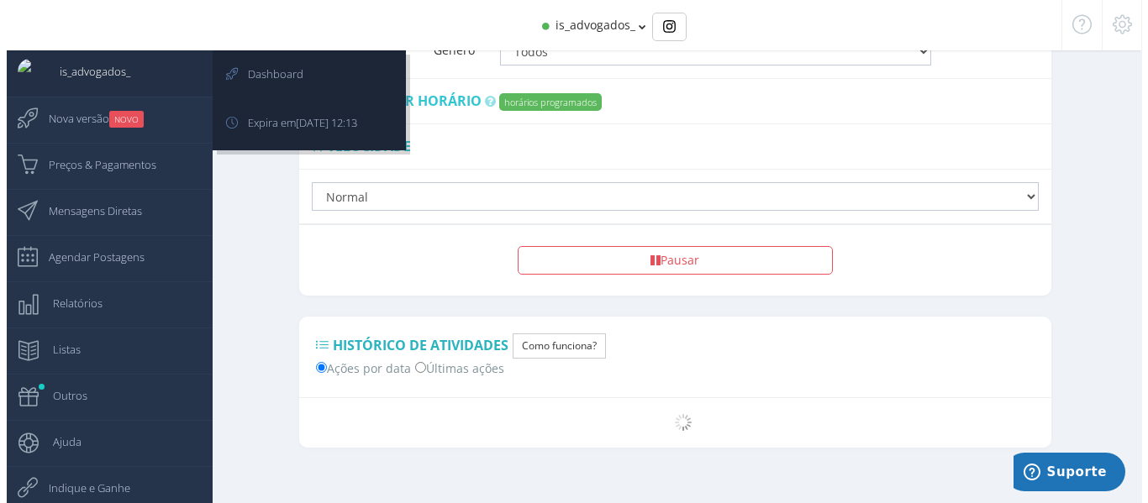
scroll to position [17, 0]
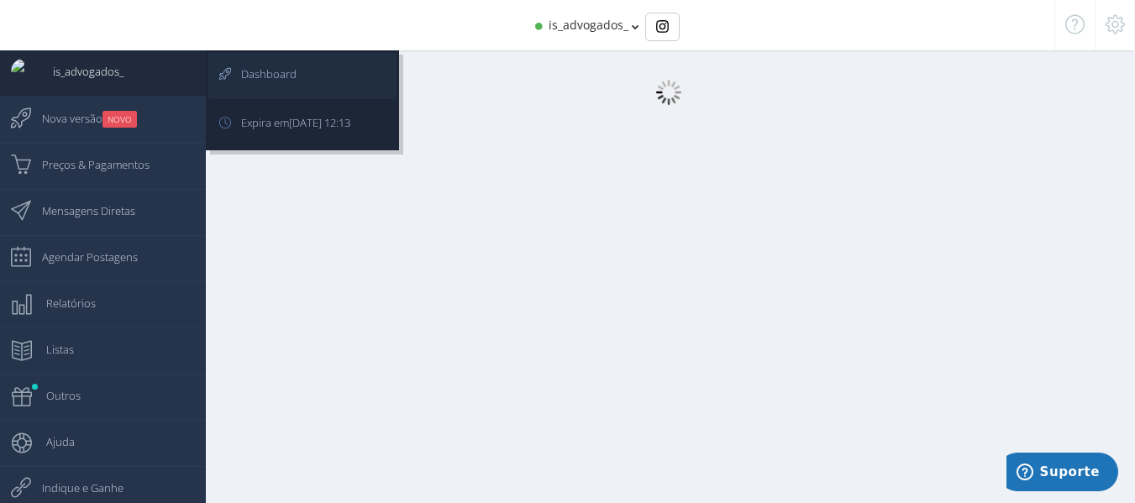
click at [259, 76] on span "Dashboard" at bounding box center [260, 74] width 72 height 42
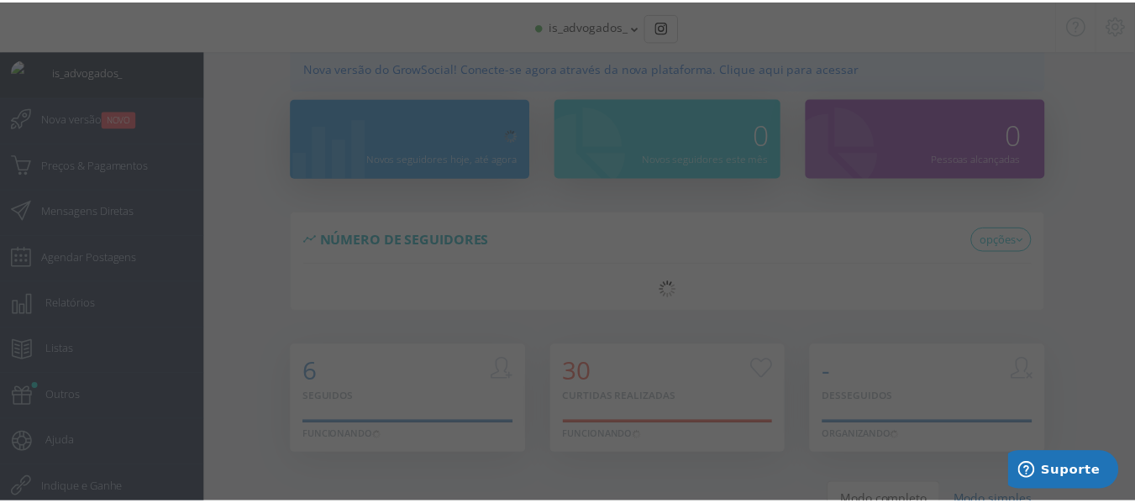
scroll to position [0, 0]
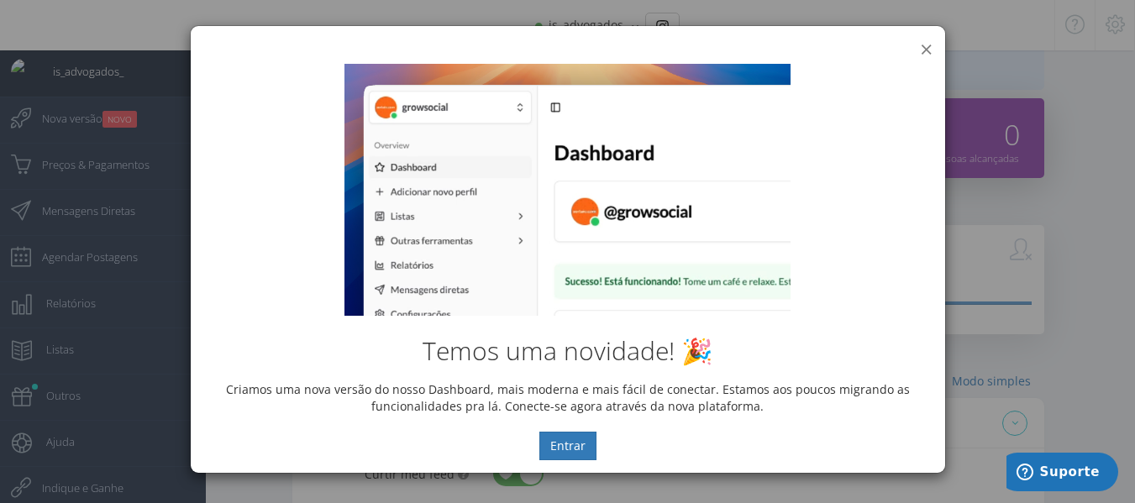
click at [924, 45] on button "×" at bounding box center [926, 49] width 13 height 23
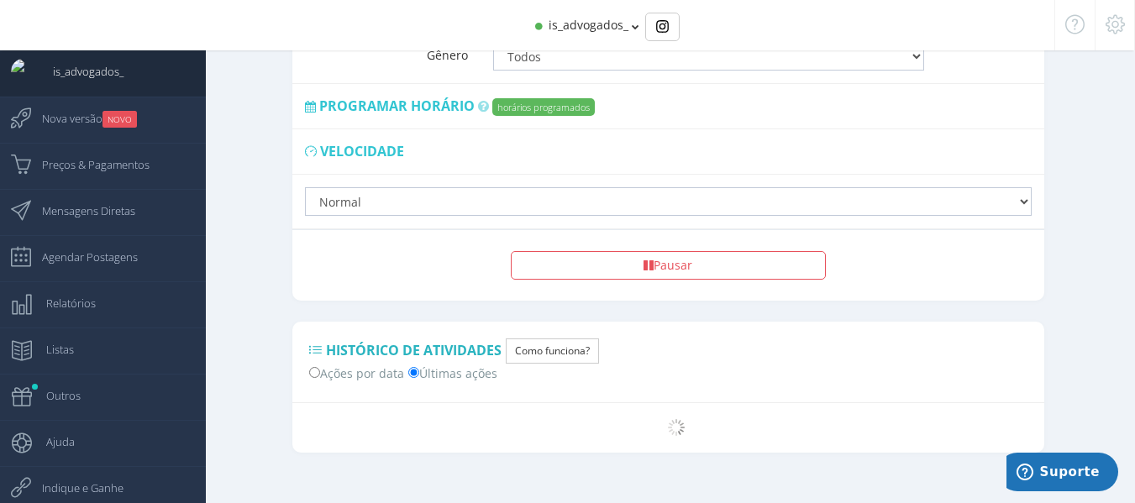
scroll to position [1092, 0]
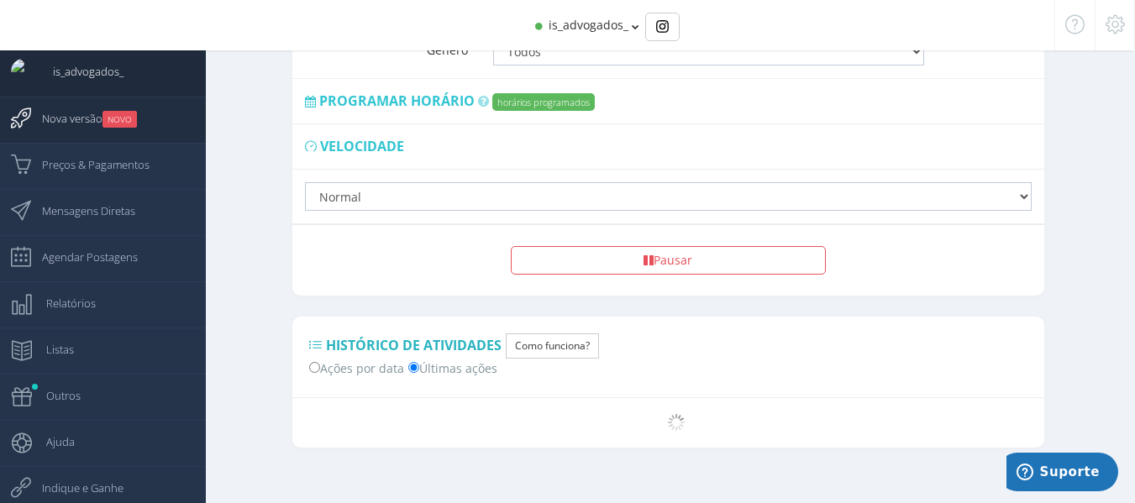
click at [84, 125] on span "Nova versão NOVO" at bounding box center [81, 118] width 112 height 42
